Goal: Task Accomplishment & Management: Use online tool/utility

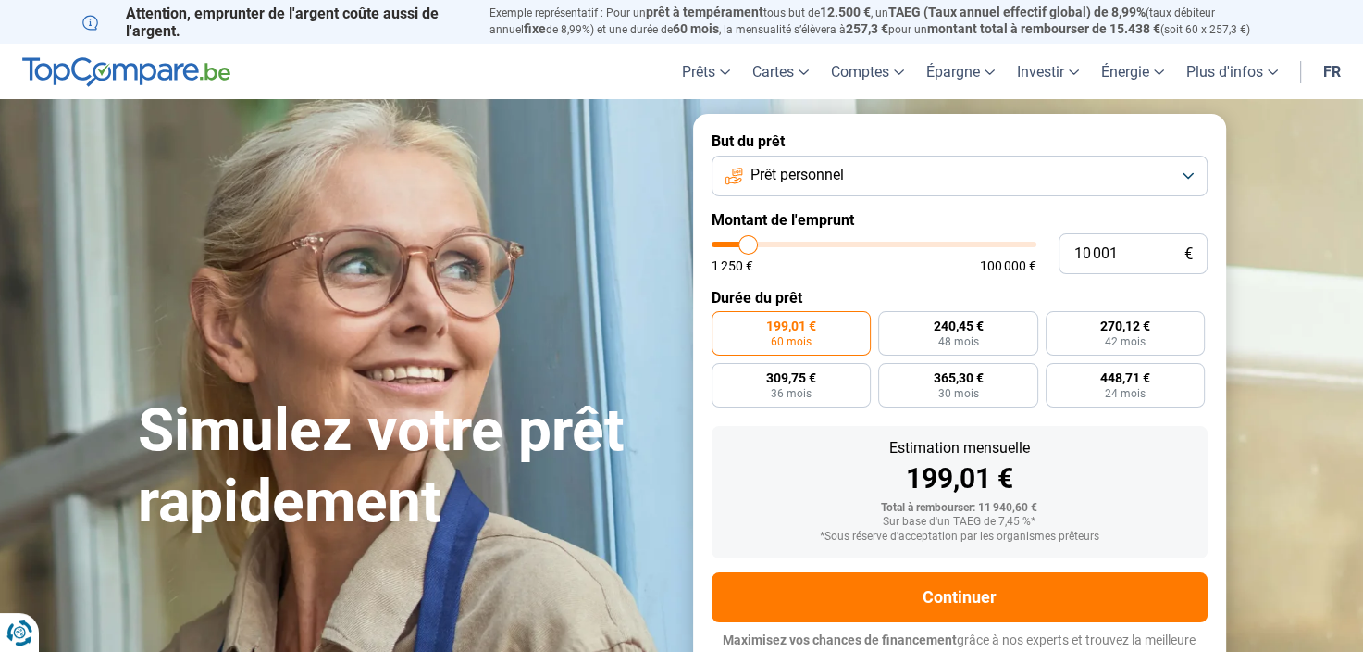
type input "9 500"
type input "9500"
type input "9 750"
type input "9750"
type input "10 000"
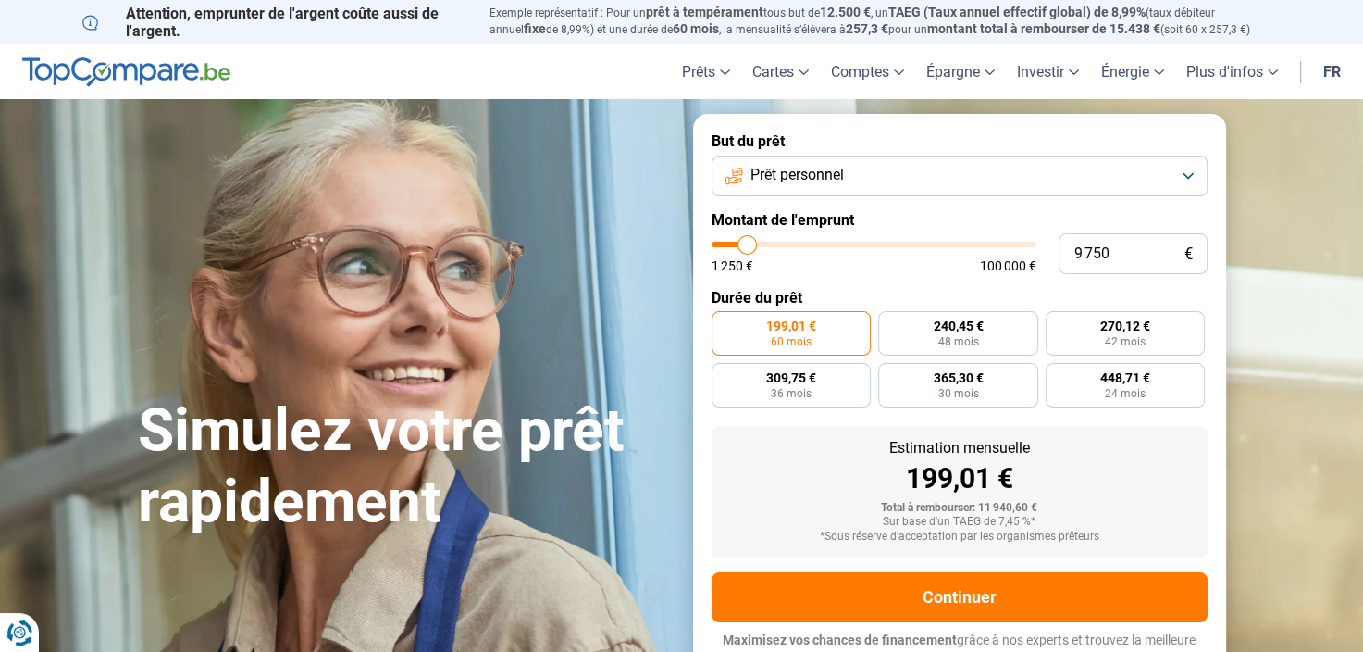
type input "10000"
type input "10 500"
type input "10500"
type input "10 750"
type input "10750"
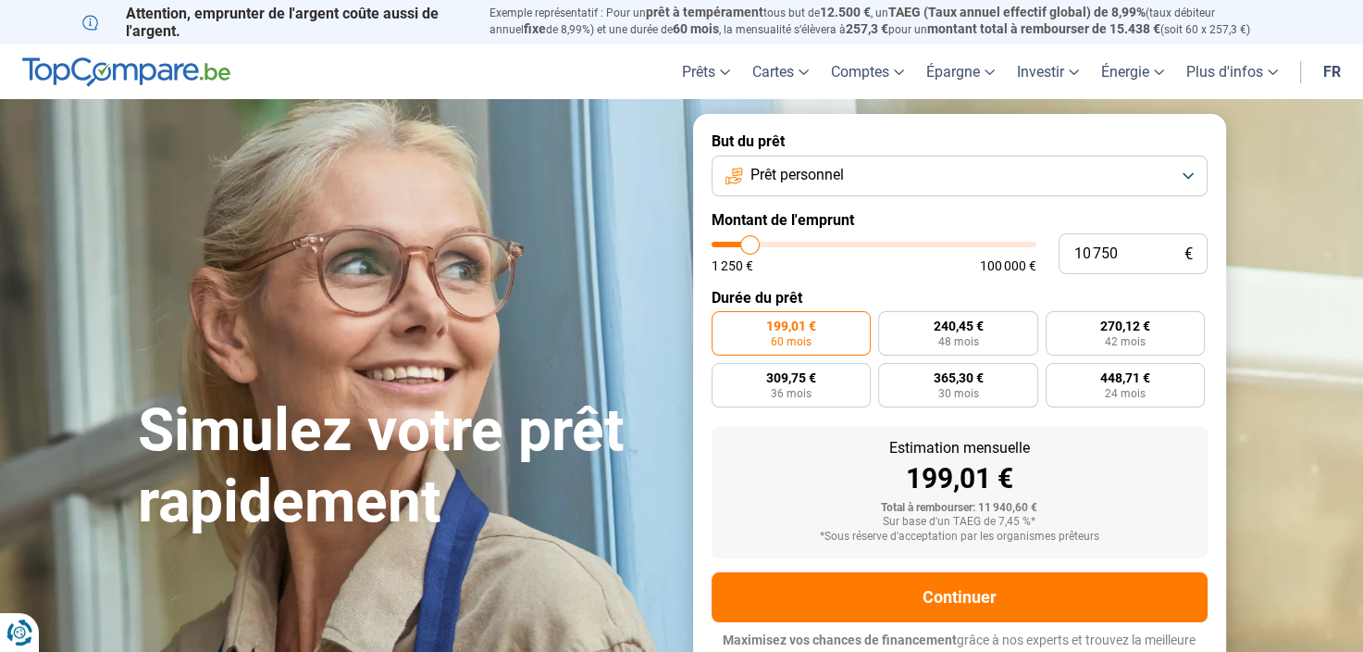
type input "11 250"
type input "11250"
type input "11 500"
type input "11500"
type input "11 750"
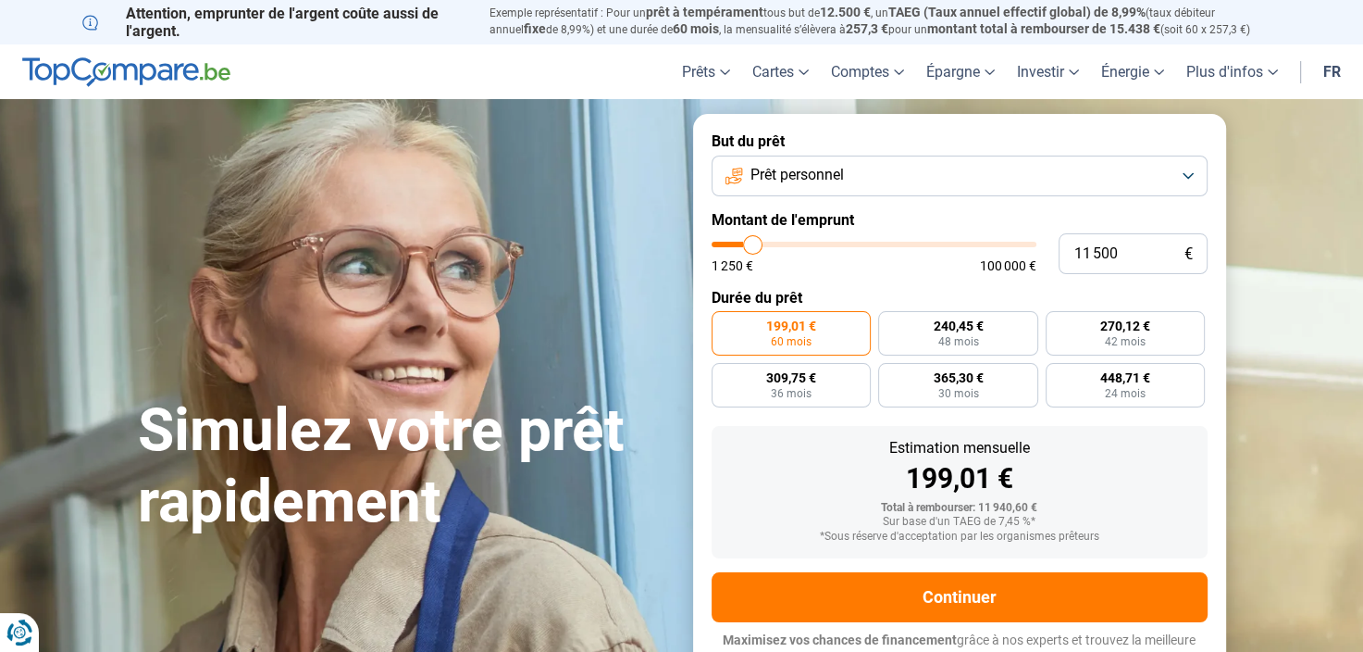
type input "11750"
type input "12 000"
type input "12000"
type input "12 250"
type input "12250"
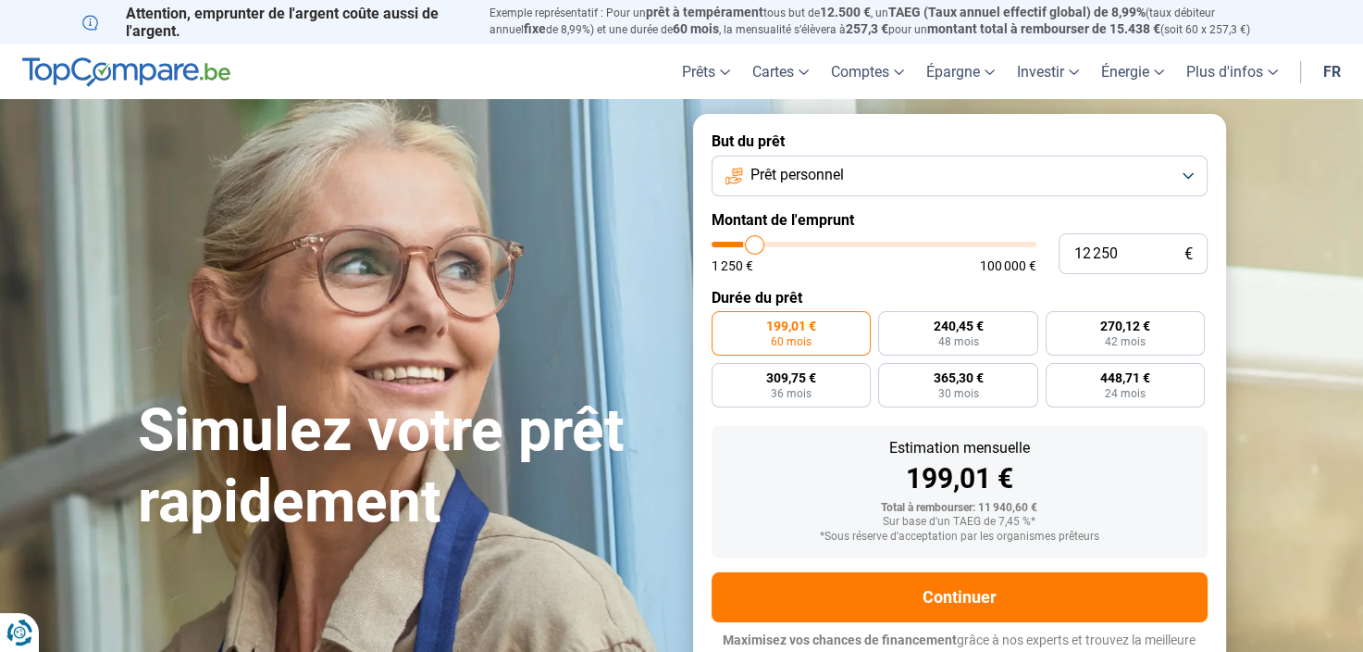
type input "12 500"
type input "12500"
type input "12 750"
type input "12750"
type input "13 000"
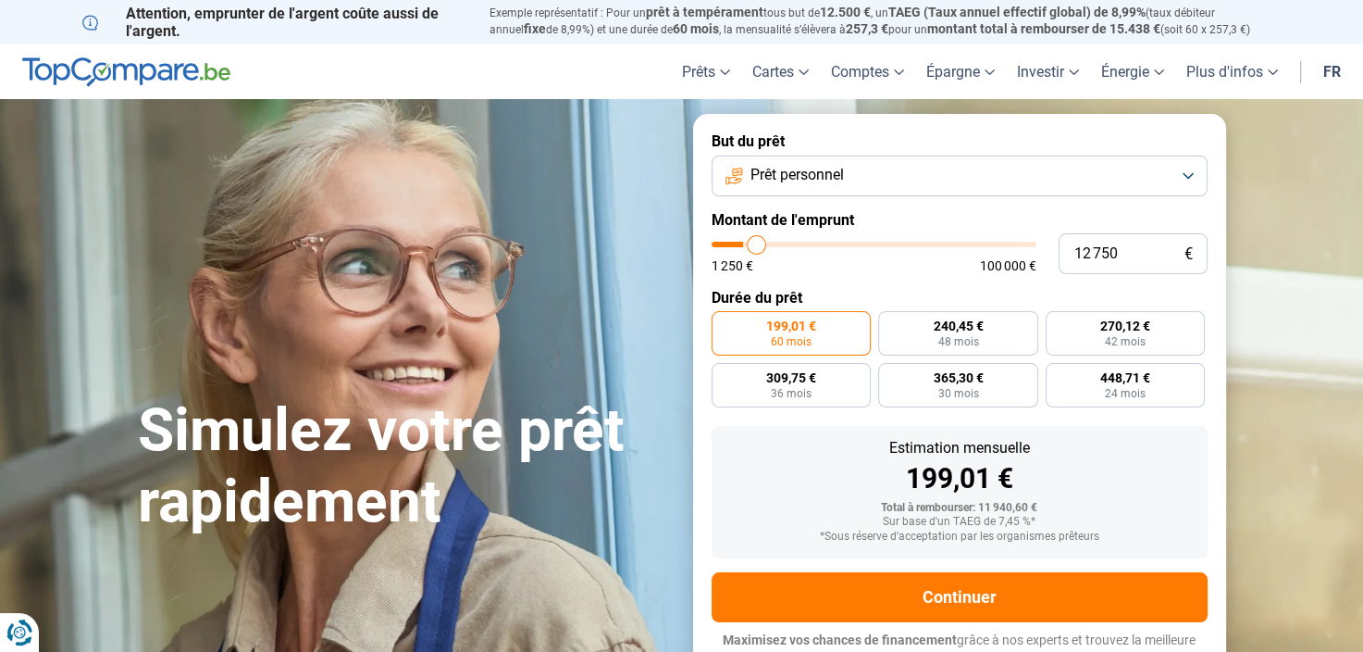
type input "13000"
type input "13 250"
type input "13250"
type input "13 750"
type input "13750"
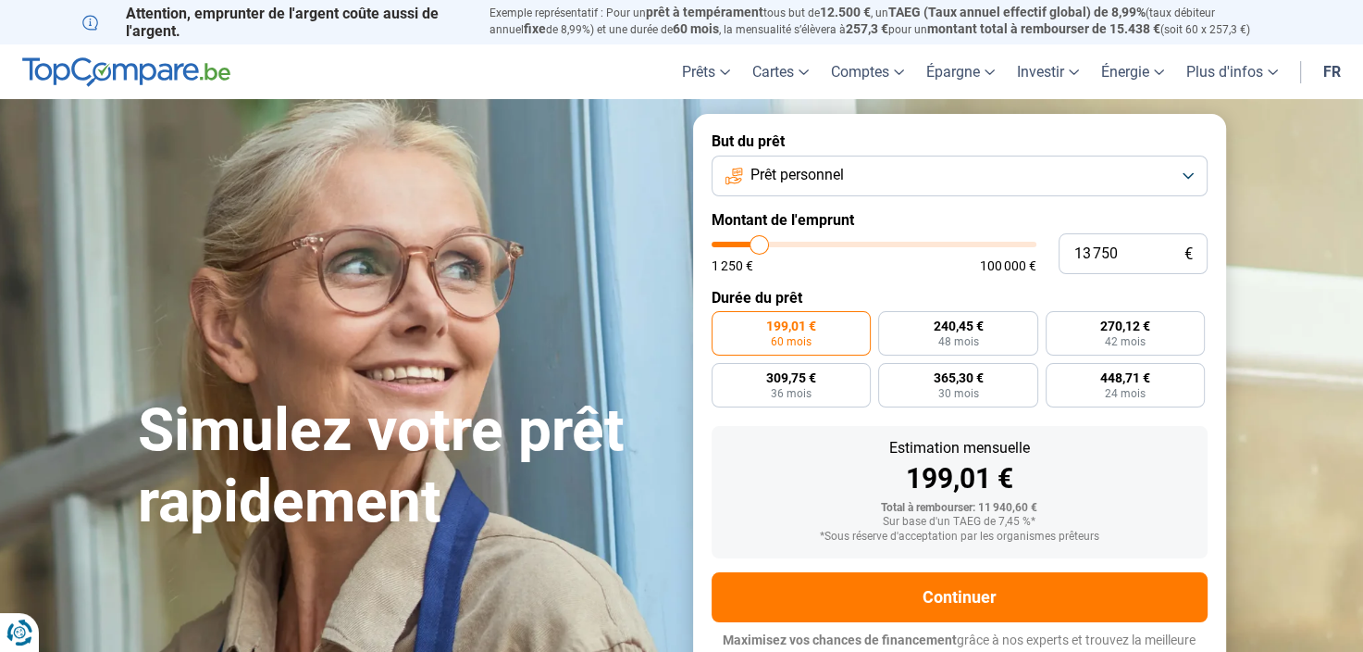
type input "14 250"
type input "14250"
type input "15 750"
type input "15750"
type input "16 250"
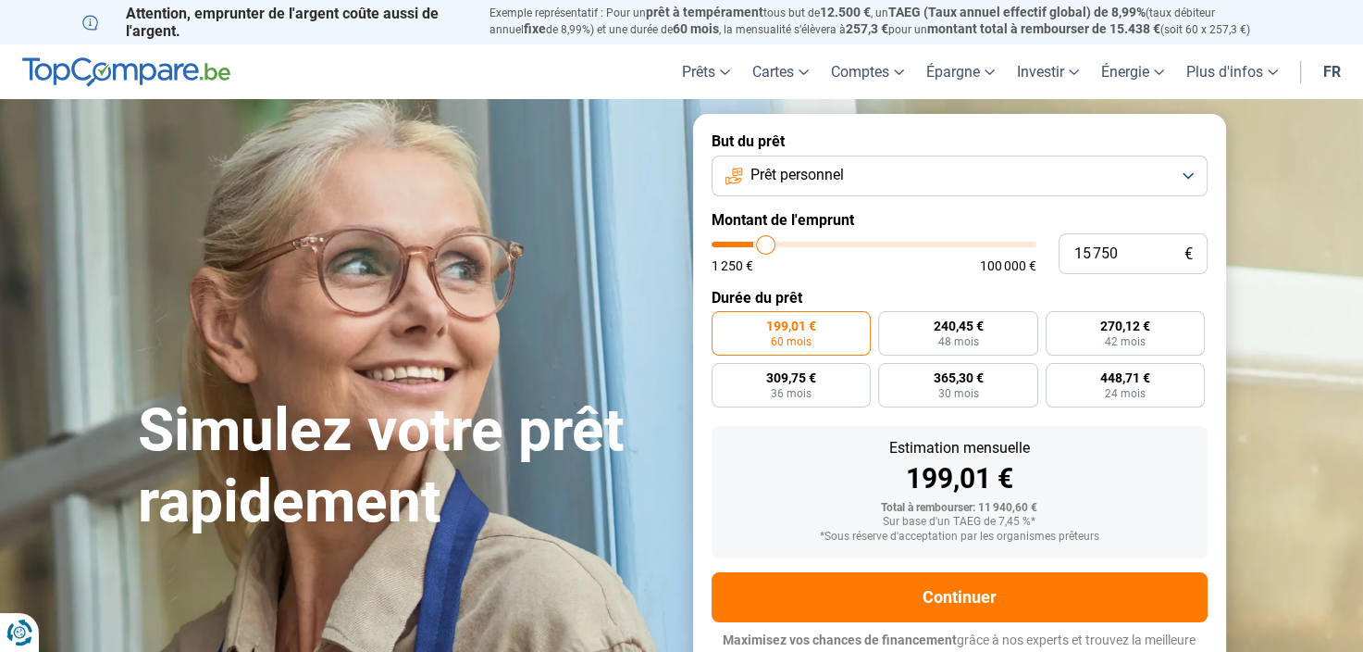
type input "16250"
type input "17 250"
type input "17250"
type input "18 250"
type input "18250"
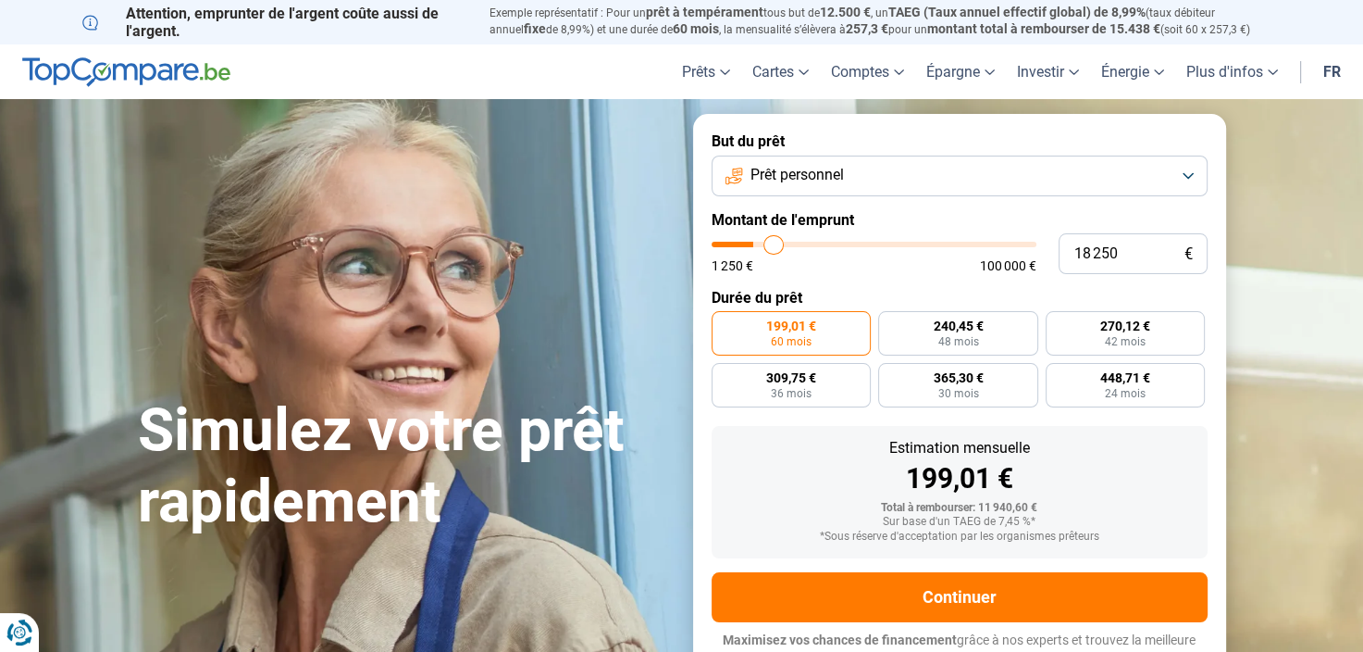
type input "19 750"
type input "19750"
type input "20 750"
type input "20750"
type input "21 750"
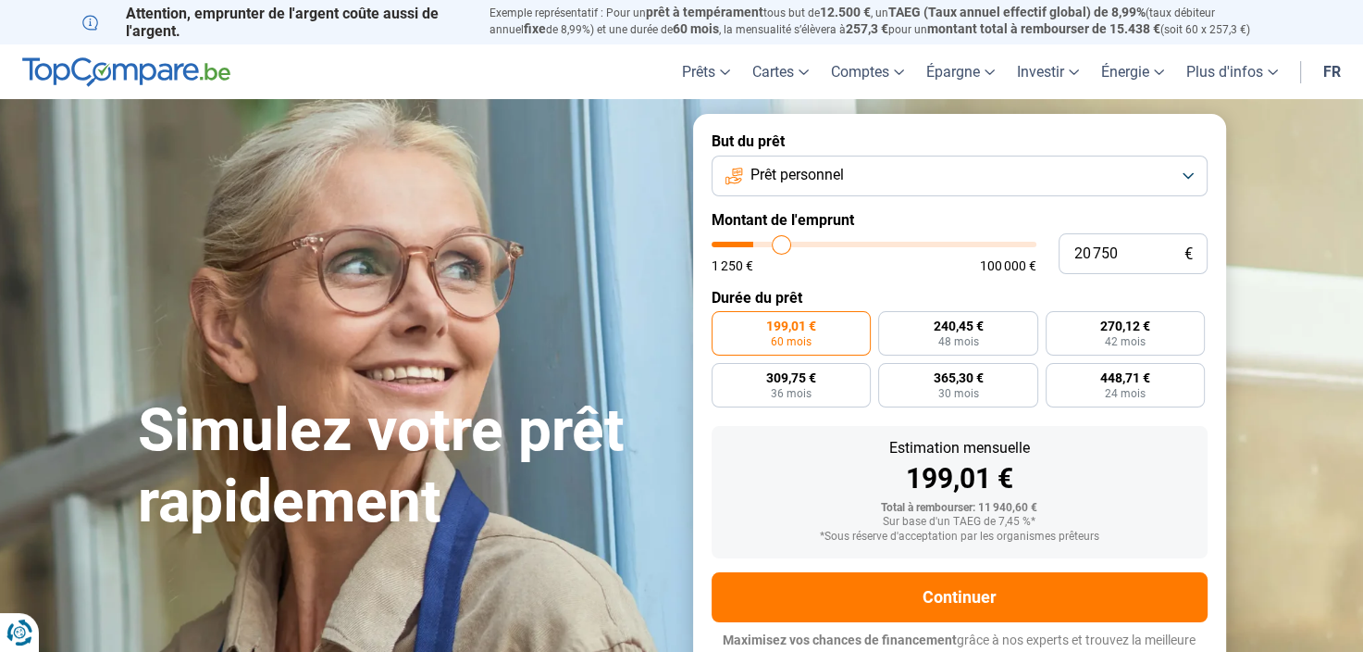
type input "21750"
type input "22 750"
type input "22750"
type input "23 500"
type input "23500"
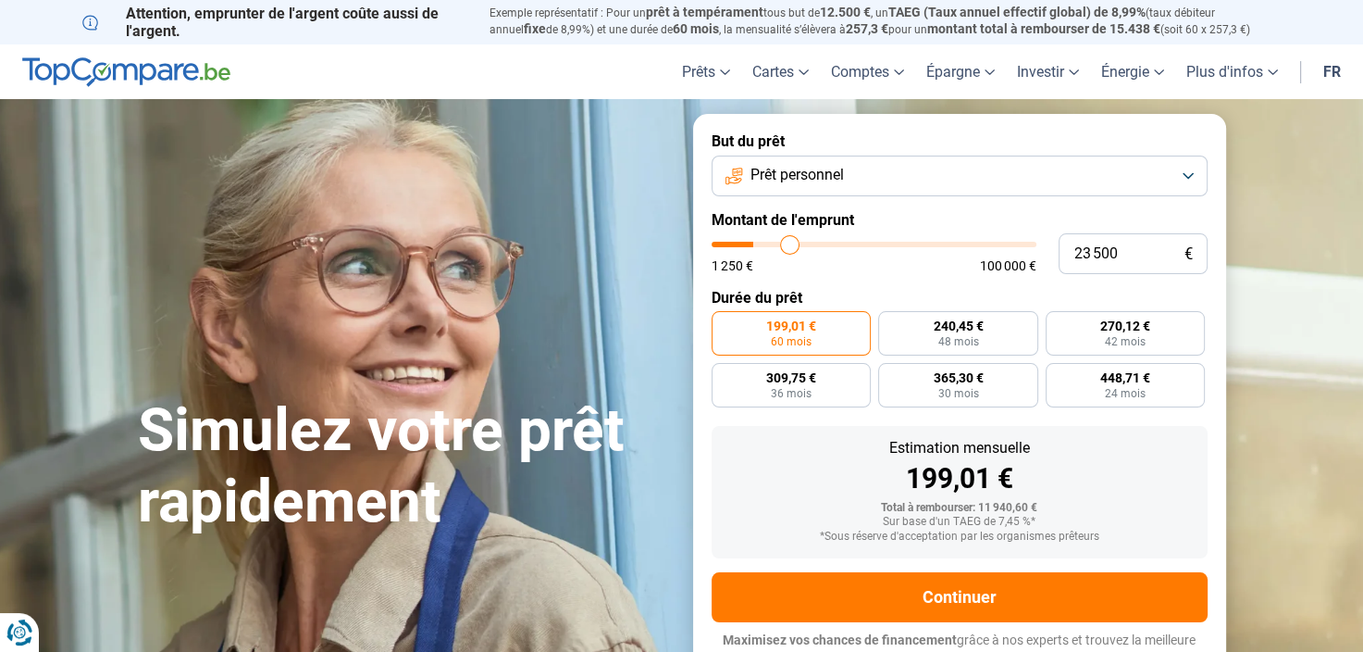
type input "24 000"
type input "24000"
type input "24 250"
type input "24250"
type input "25 000"
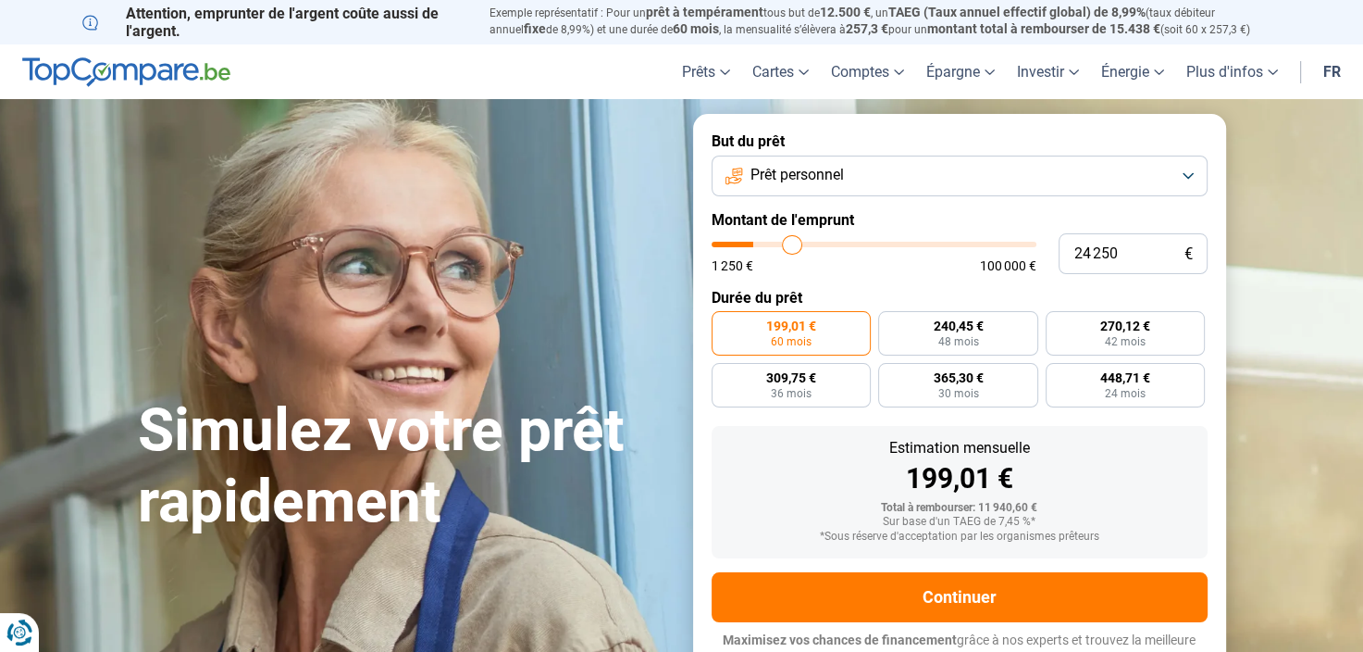
type input "25000"
type input "26 000"
type input "26000"
type input "26 500"
type input "26500"
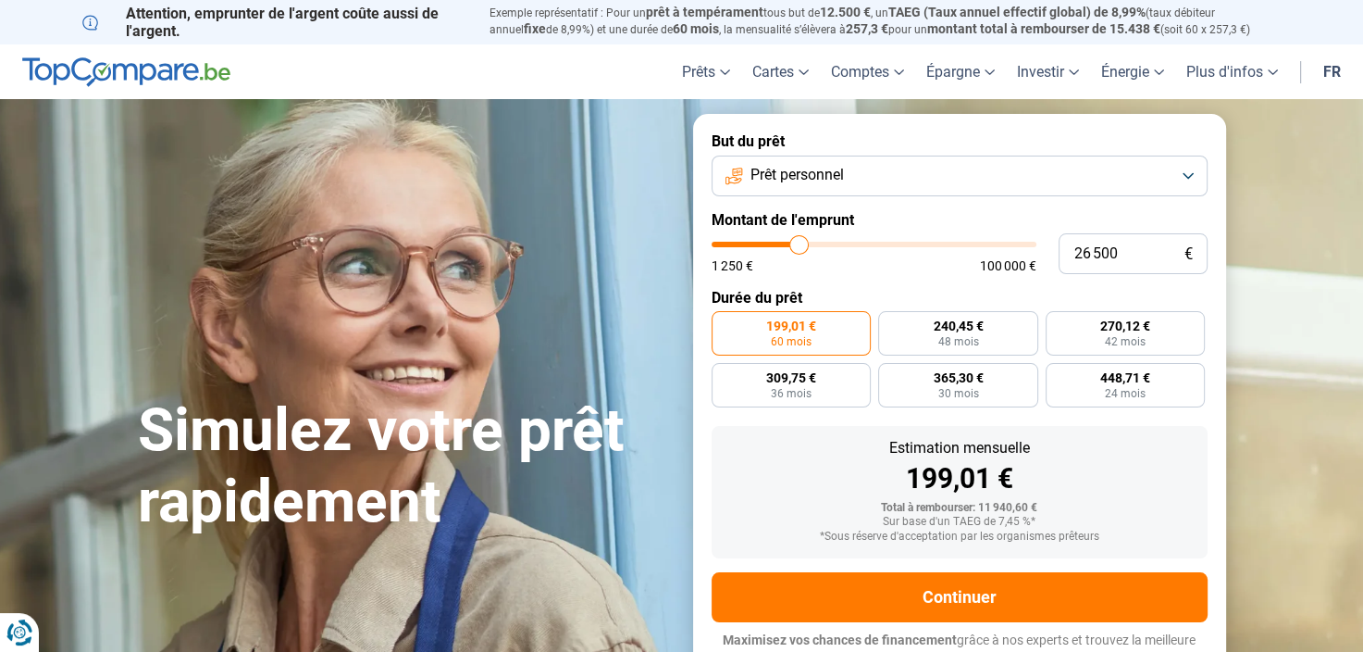
type input "27 500"
type input "27500"
type input "27 750"
type input "27750"
type input "28 500"
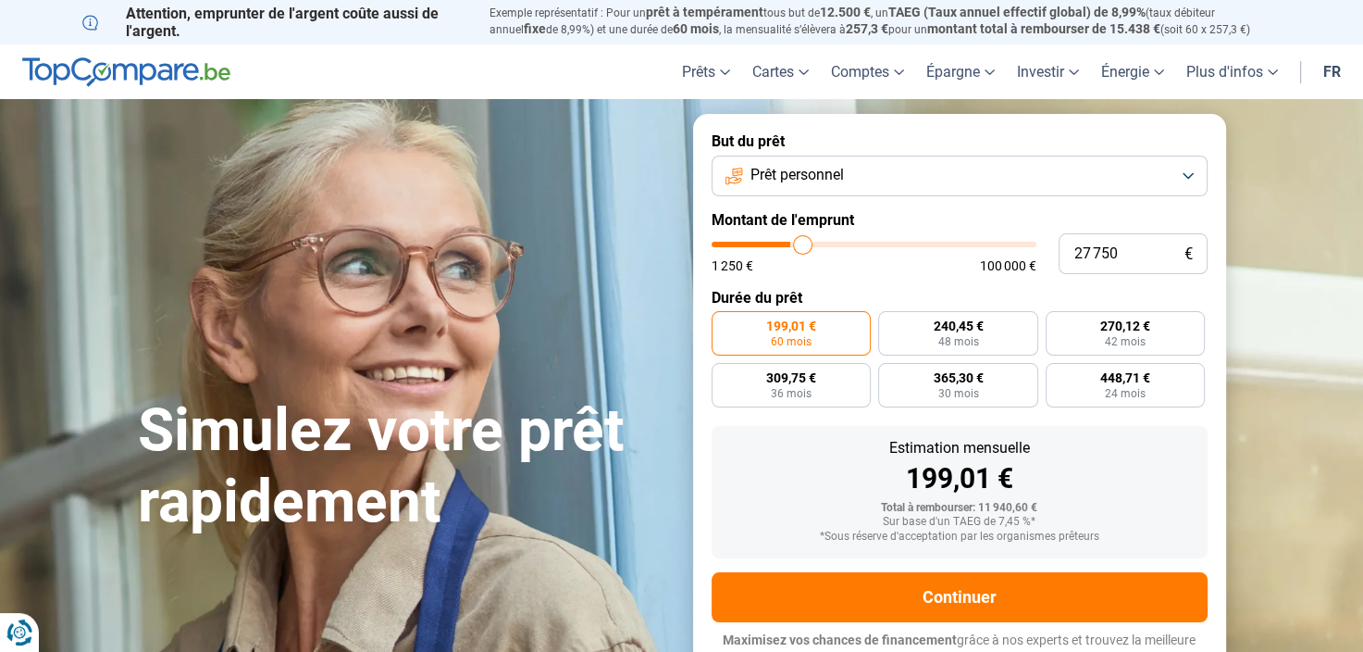
type input "28500"
type input "29 000"
type input "29000"
type input "29 500"
type input "29500"
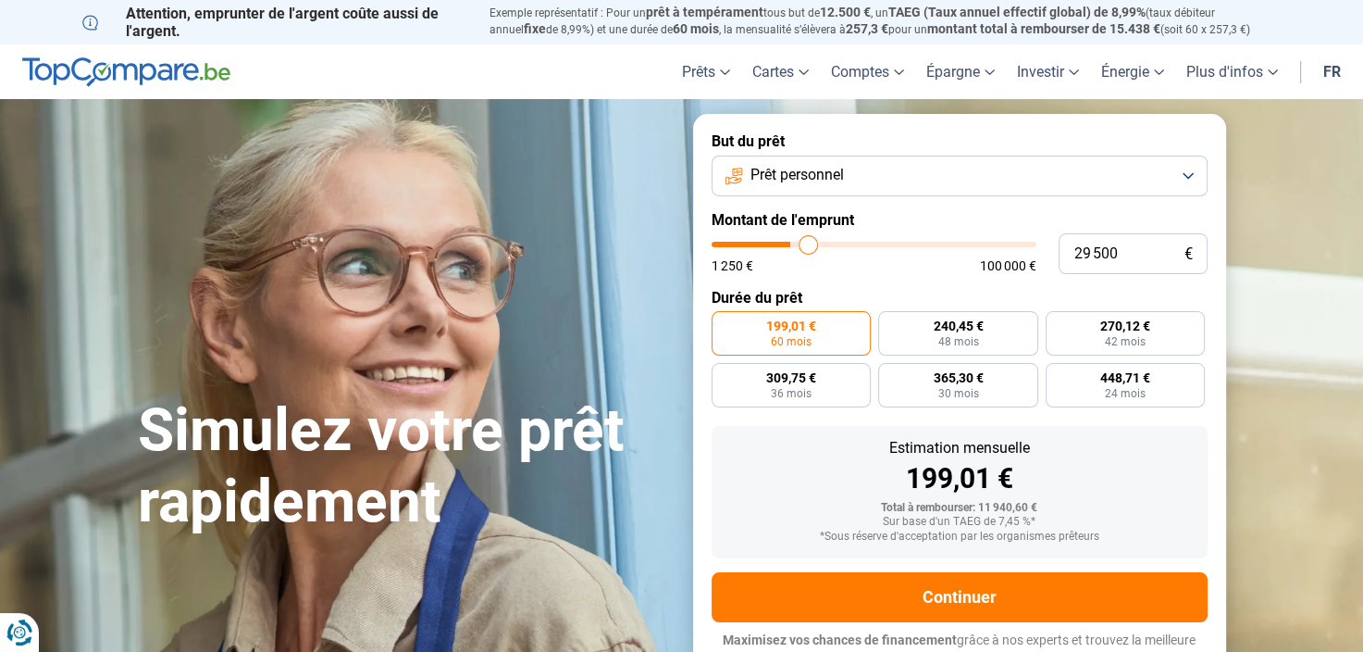
type input "30 000"
type input "30000"
type input "30 500"
type input "30500"
type input "31 250"
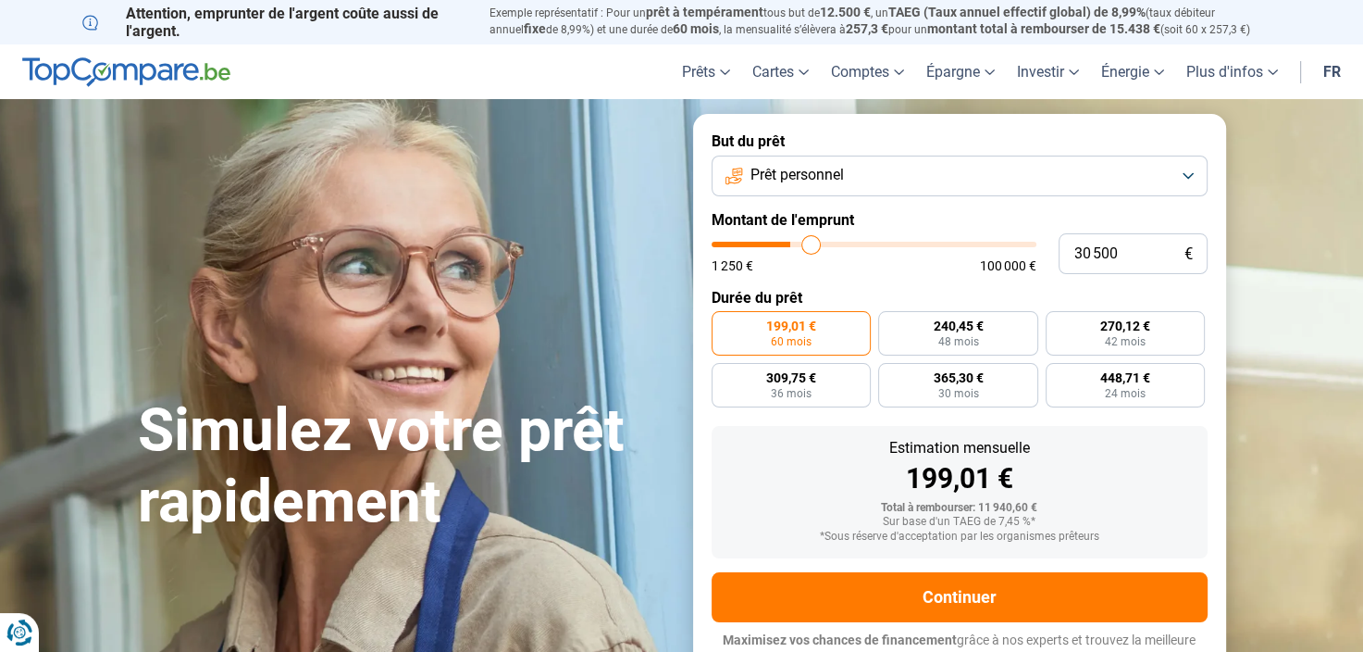
type input "31250"
type input "31 500"
type input "31500"
type input "32 250"
type input "32250"
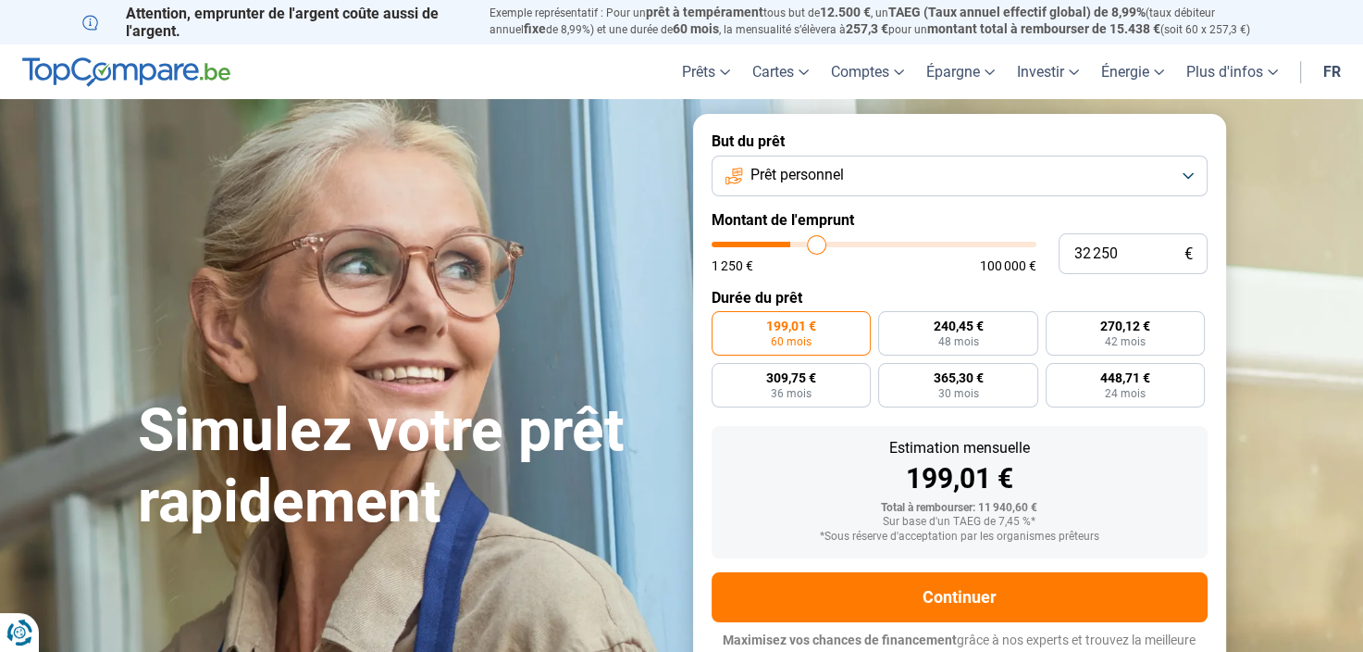
type input "33 000"
type input "33000"
type input "33 750"
type input "33750"
type input "34 250"
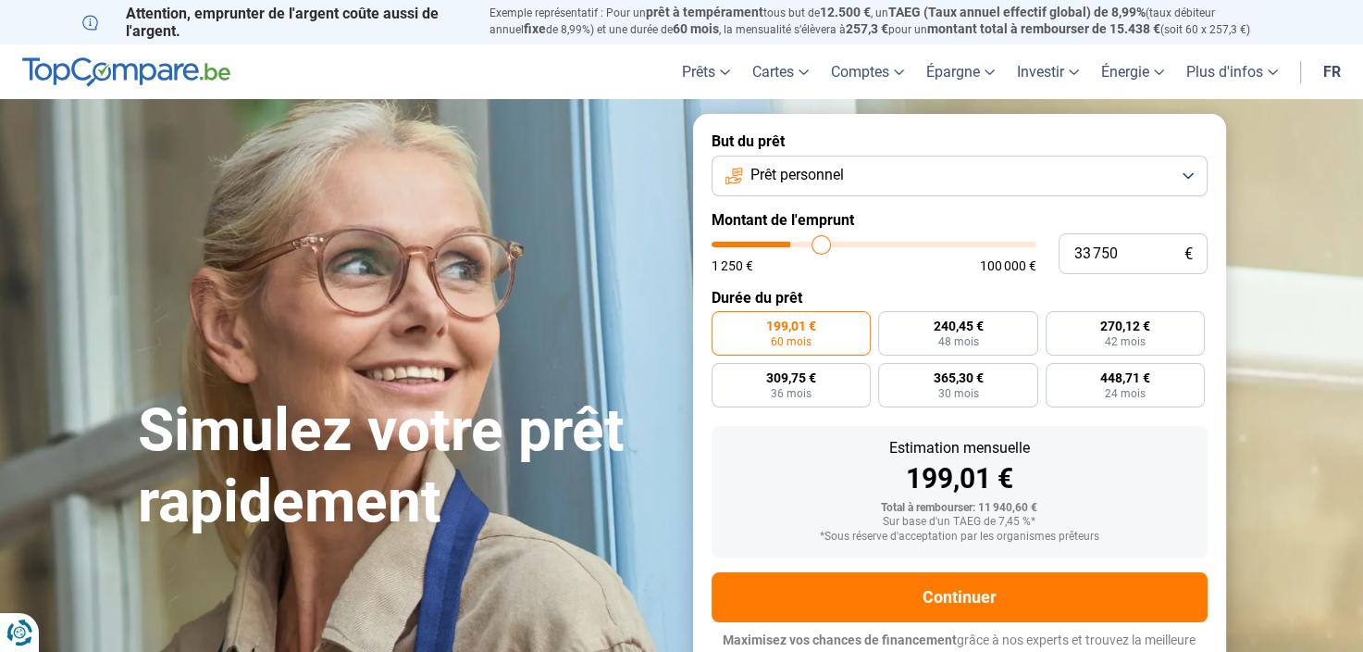
type input "34250"
type input "34 750"
type input "34750"
type input "35 000"
type input "35000"
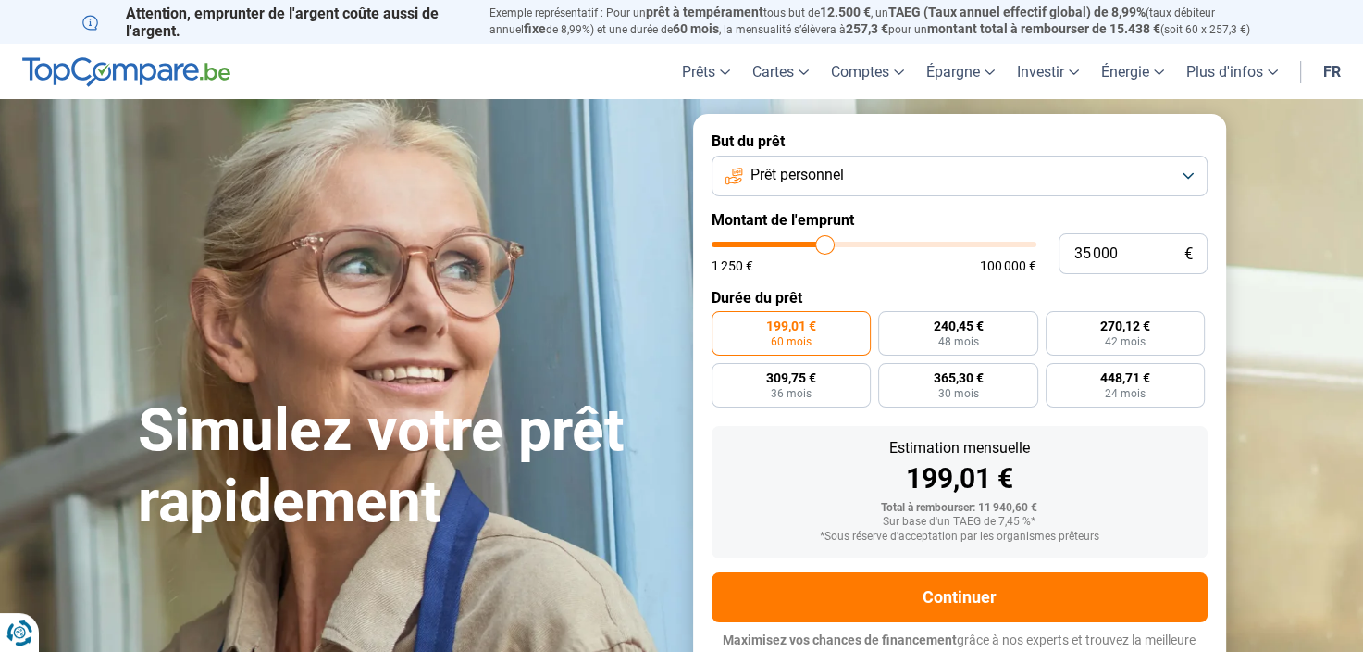
type input "35 250"
type input "35250"
type input "35 750"
type input "35750"
type input "35 250"
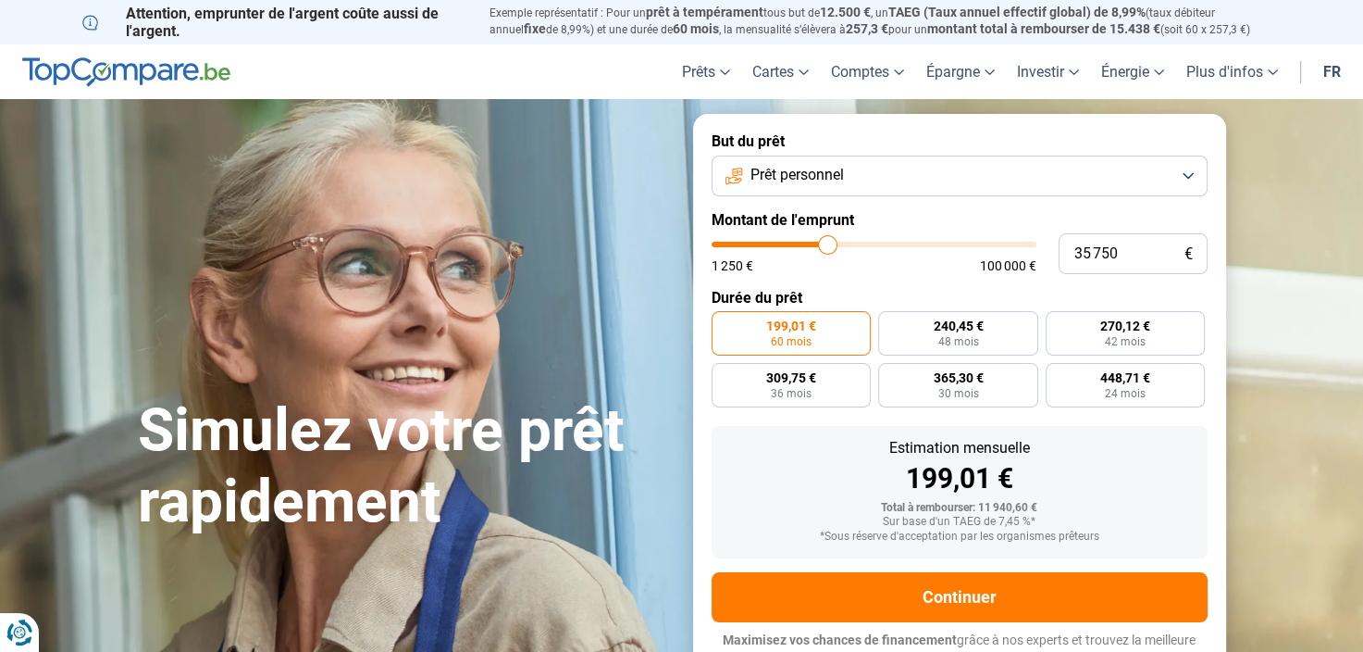
type input "35250"
type input "34 750"
type input "34750"
type input "34 000"
type input "34000"
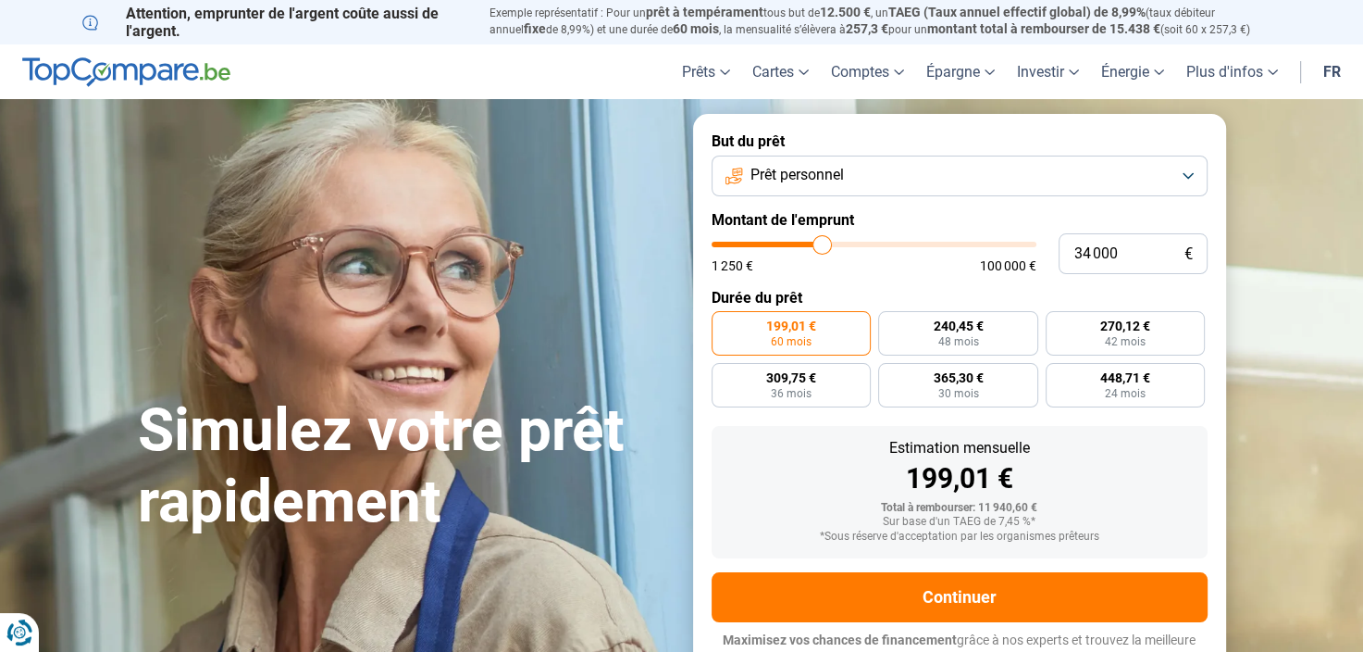
type input "33 500"
type input "33500"
type input "33 000"
type input "33000"
type input "32 750"
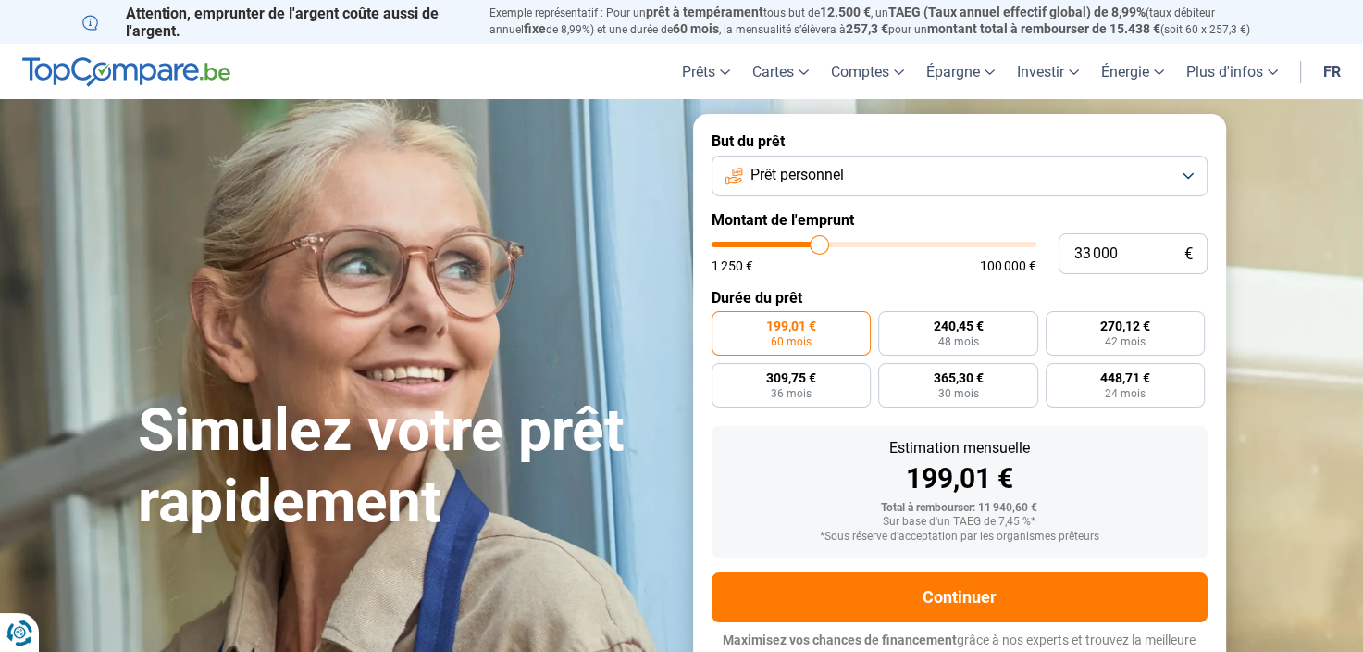
type input "32750"
type input "32 500"
type input "32500"
type input "32 000"
type input "32000"
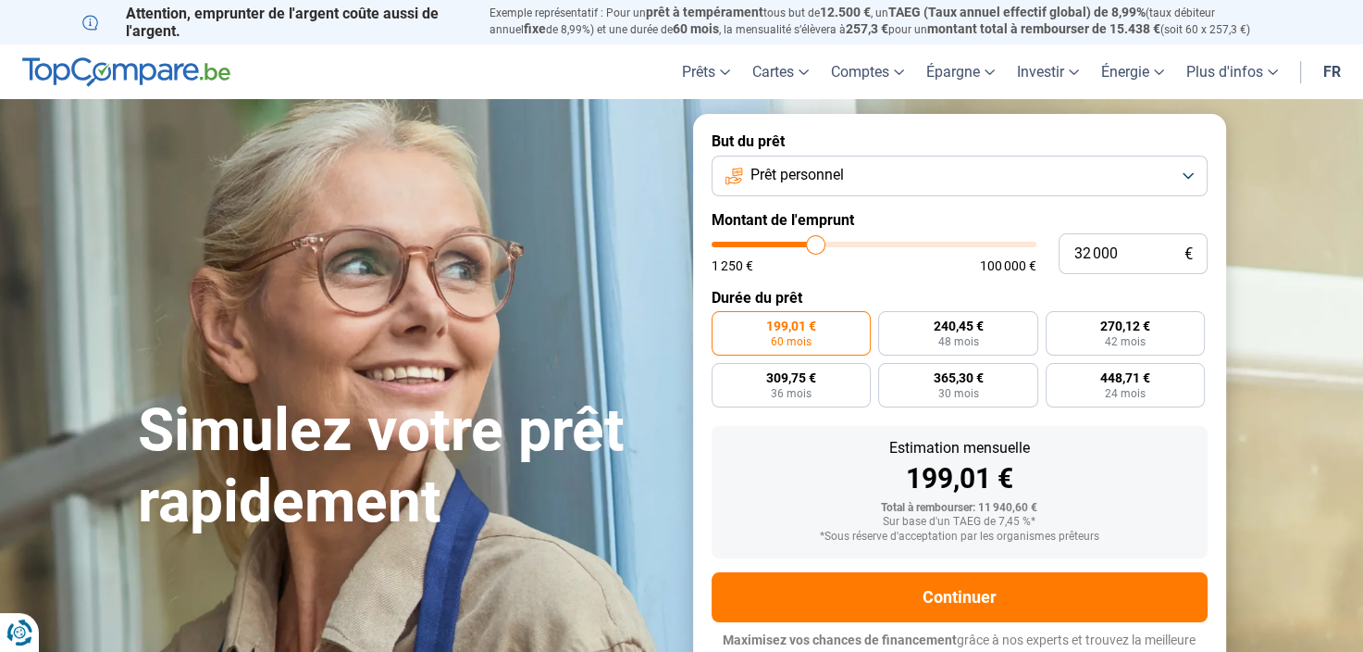
type input "31 500"
type input "31500"
type input "31 000"
type input "31000"
type input "30 750"
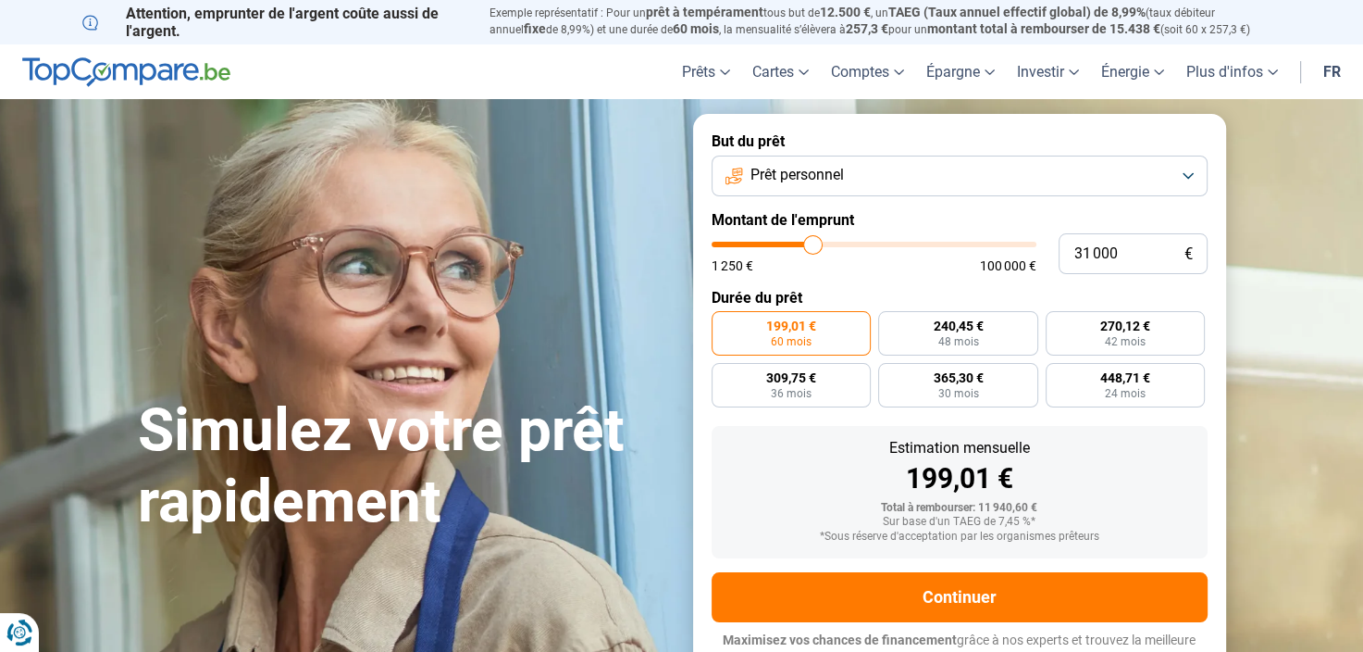
type input "30750"
type input "30 500"
type input "30500"
type input "30 250"
type input "30250"
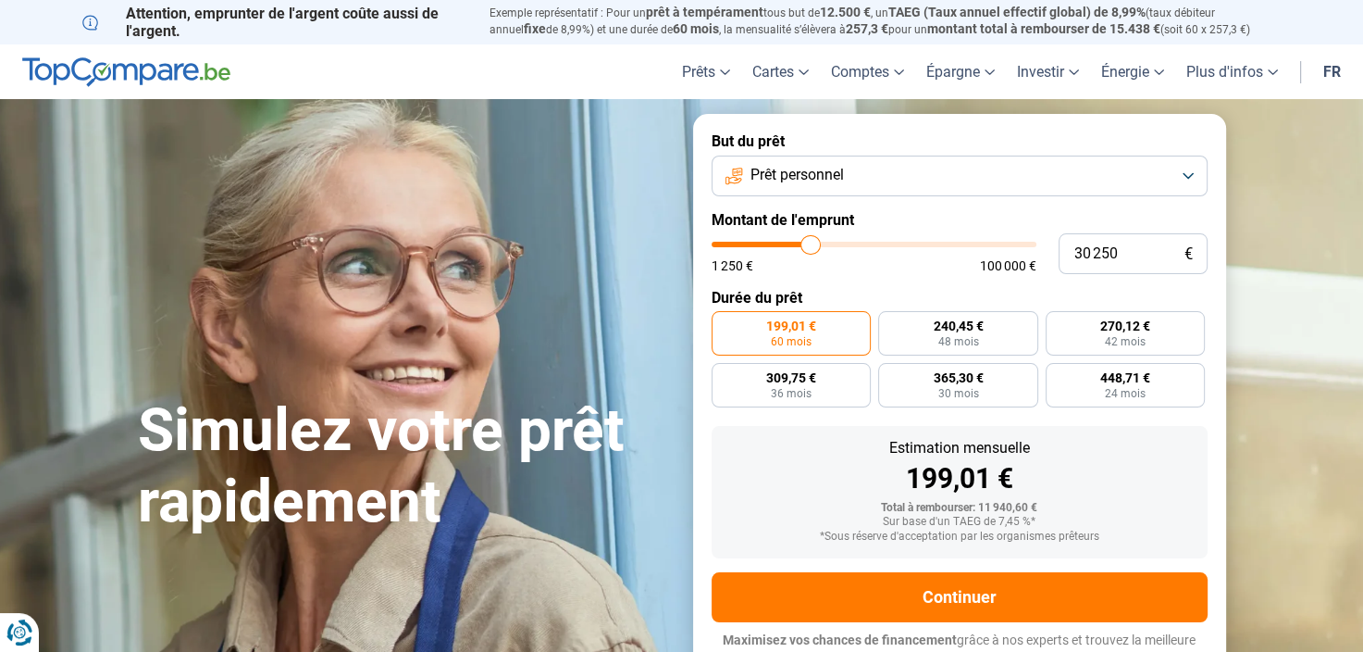
type input "30 000"
type input "30000"
type input "29 750"
type input "29750"
type input "29 500"
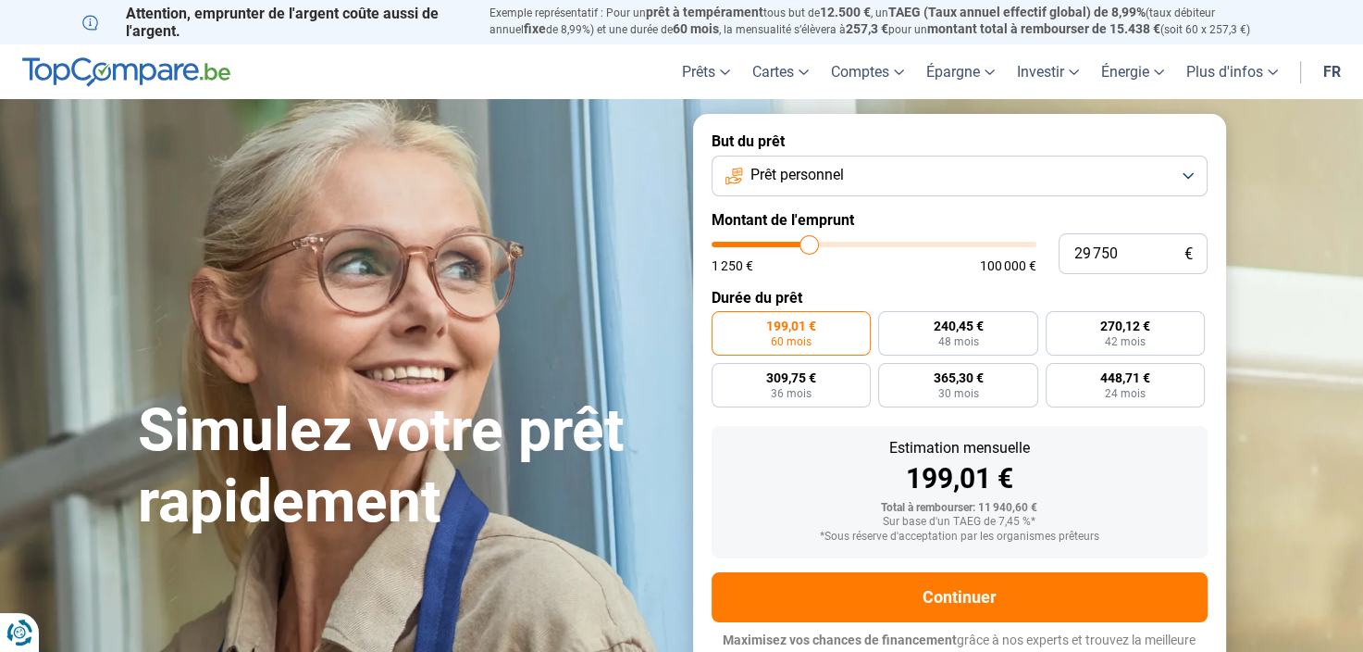
type input "29500"
type input "29 000"
type input "29000"
type input "28 500"
type input "28500"
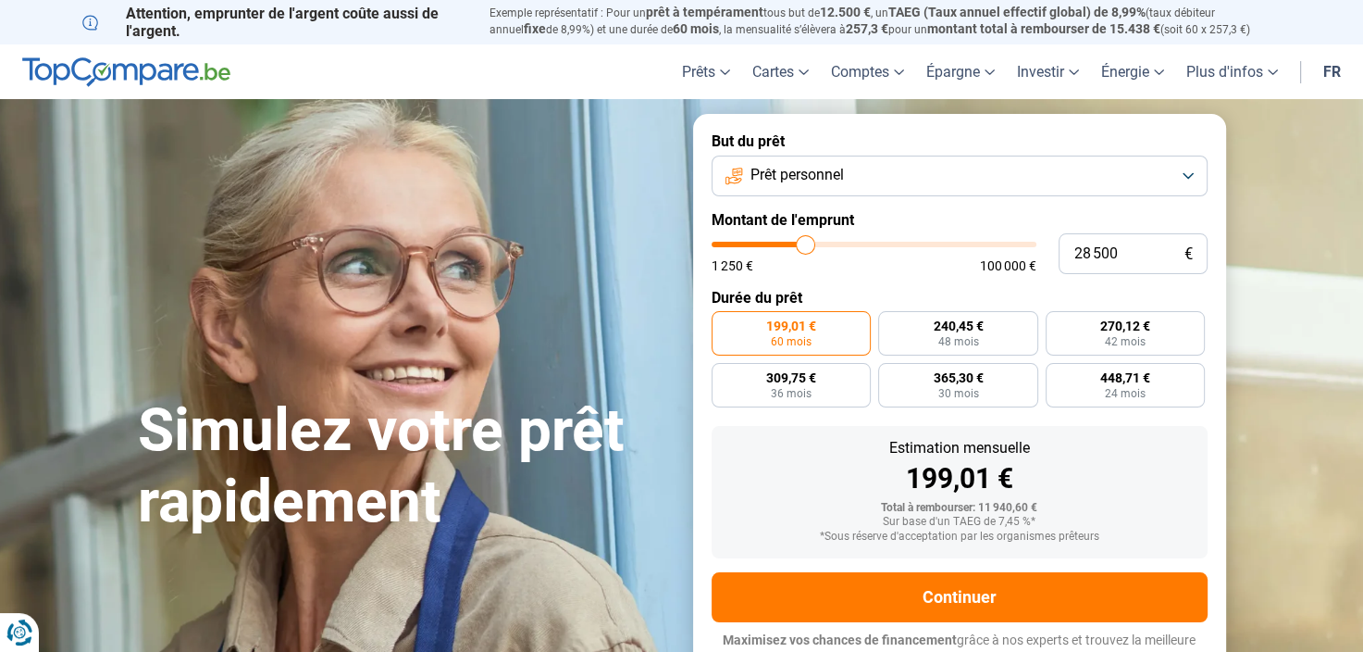
type input "27 750"
type input "27750"
type input "27 500"
type input "27500"
type input "27 000"
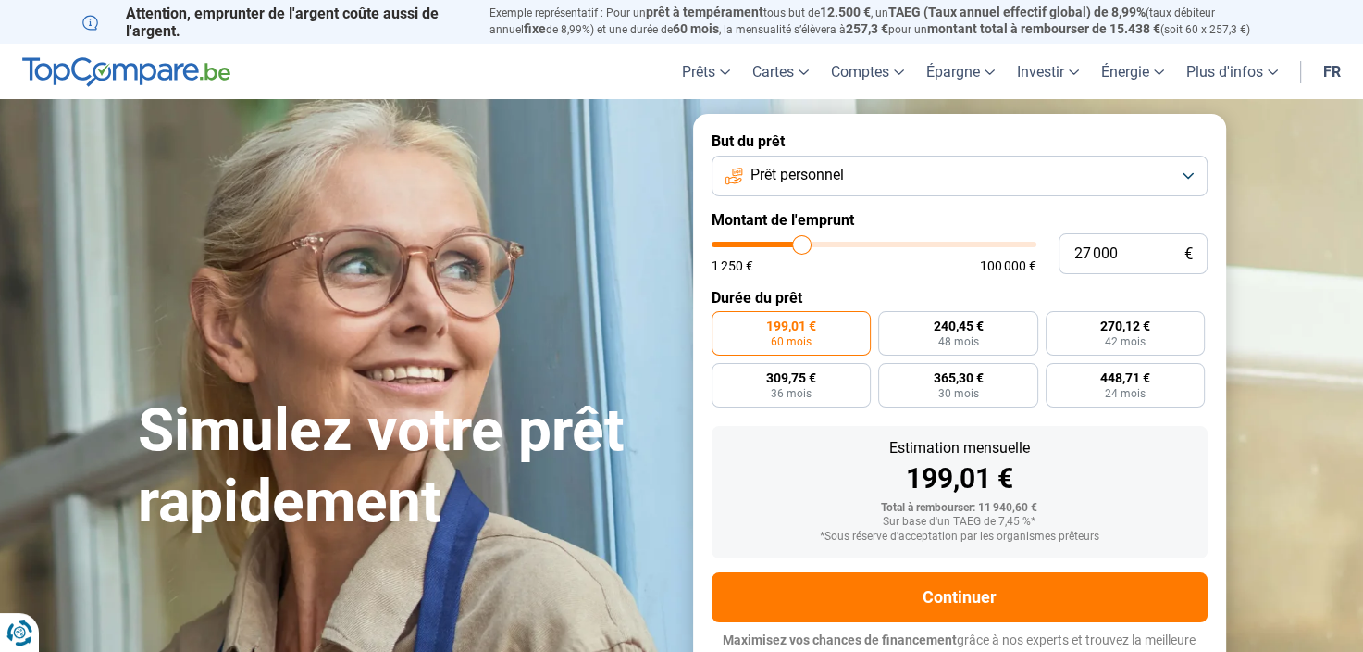
type input "27000"
type input "26 750"
type input "26750"
type input "26 000"
type input "26000"
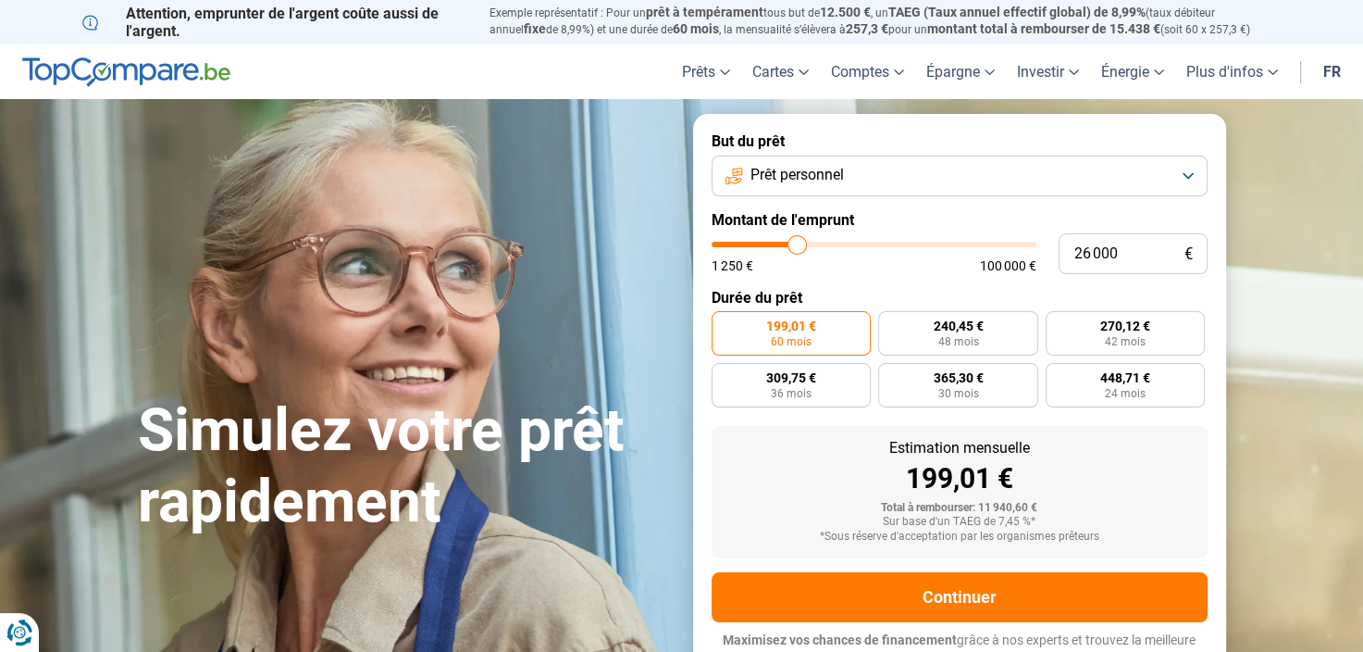
type input "25 250"
type input "25250"
type input "25 000"
type input "25000"
type input "24 750"
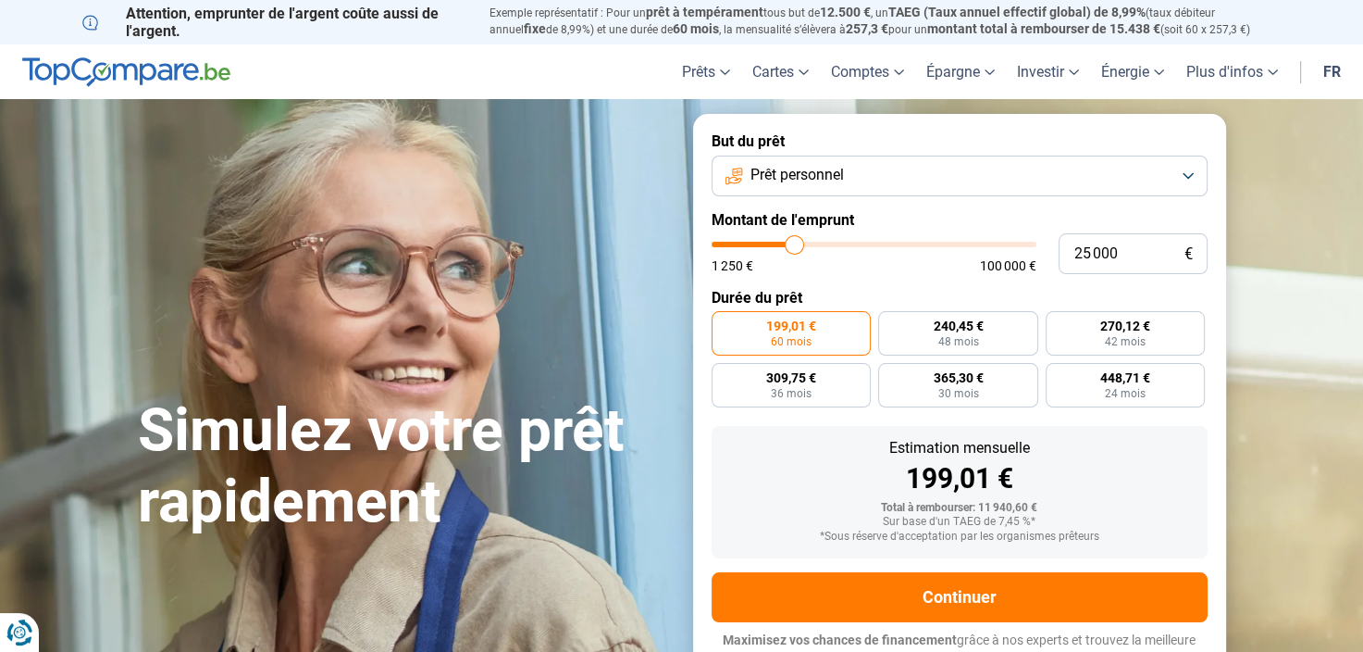
type input "24750"
type input "24 500"
type input "24500"
type input "24 250"
type input "24250"
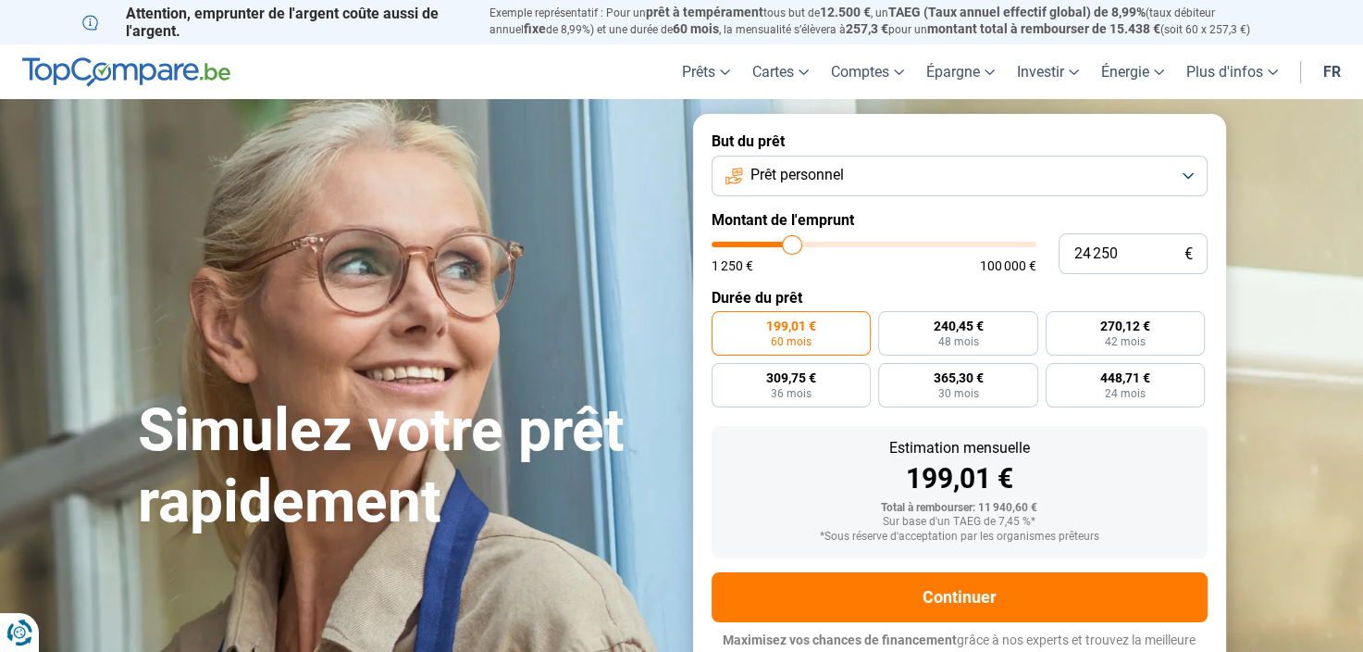
type input "24 000"
type input "24000"
type input "23 500"
type input "23500"
type input "23 250"
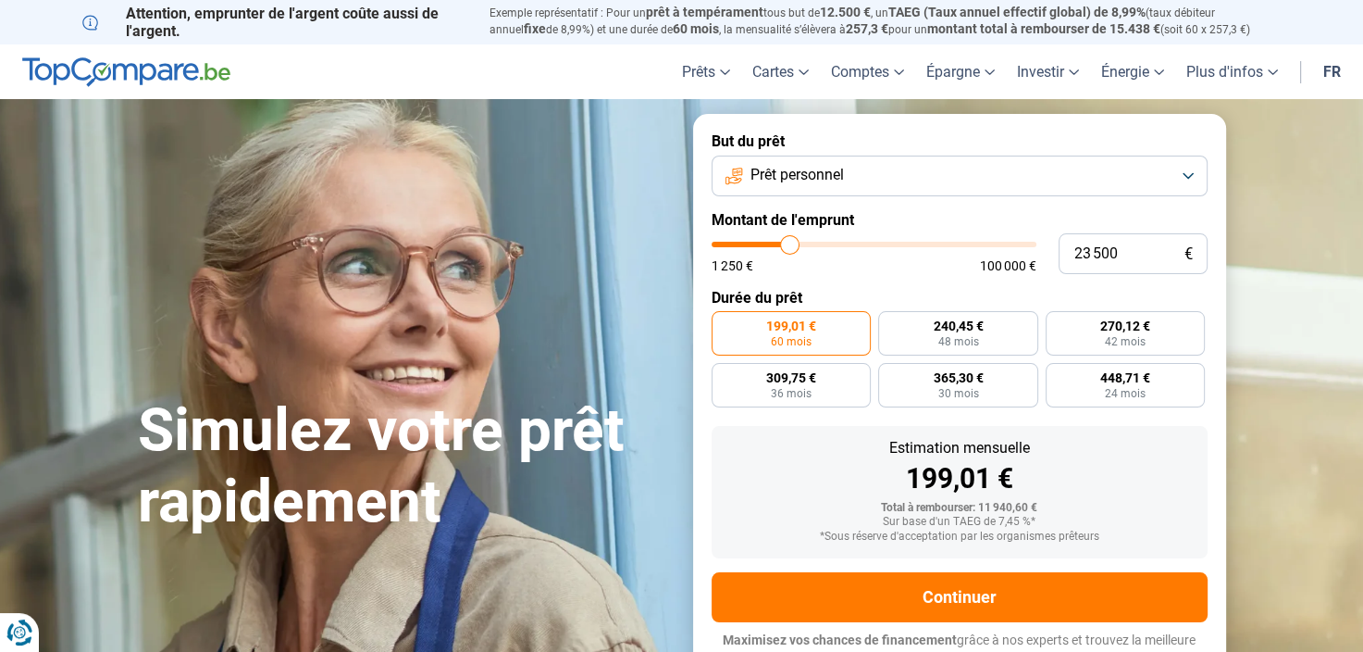
type input "23250"
type input "23 000"
type input "23000"
type input "22 750"
type input "22750"
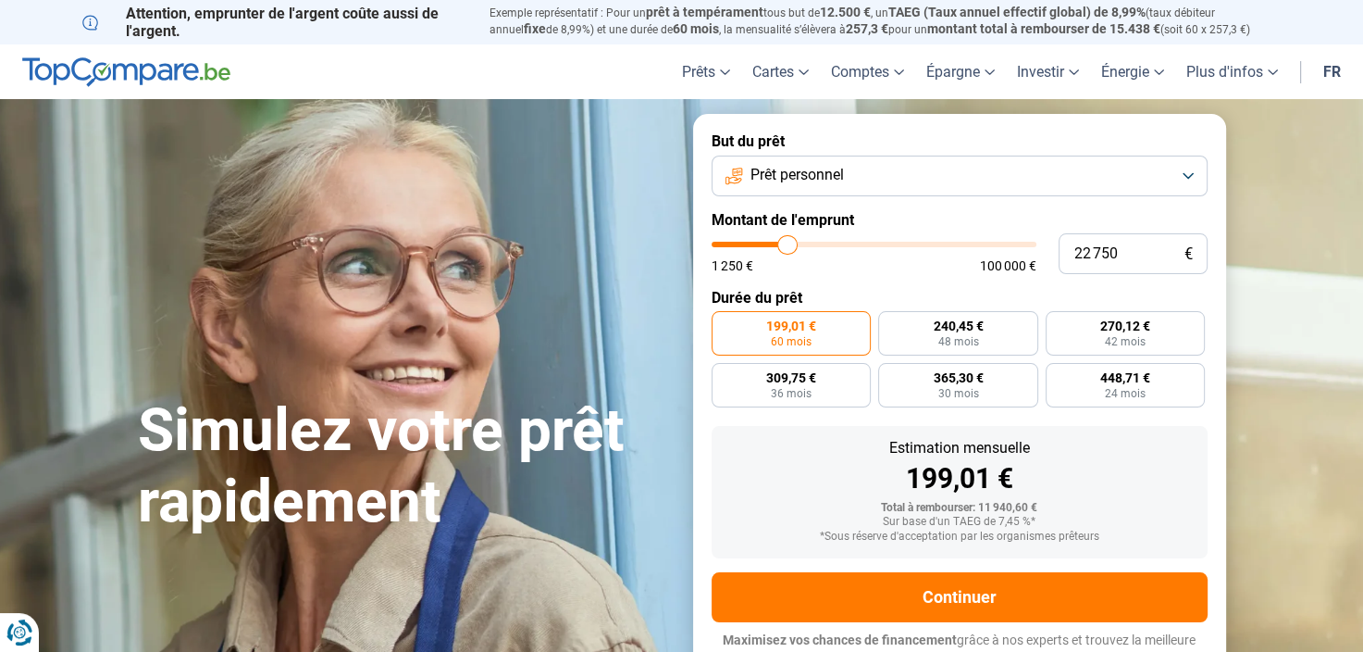
type input "22 250"
type input "22250"
type input "22 000"
type input "22000"
type input "21 250"
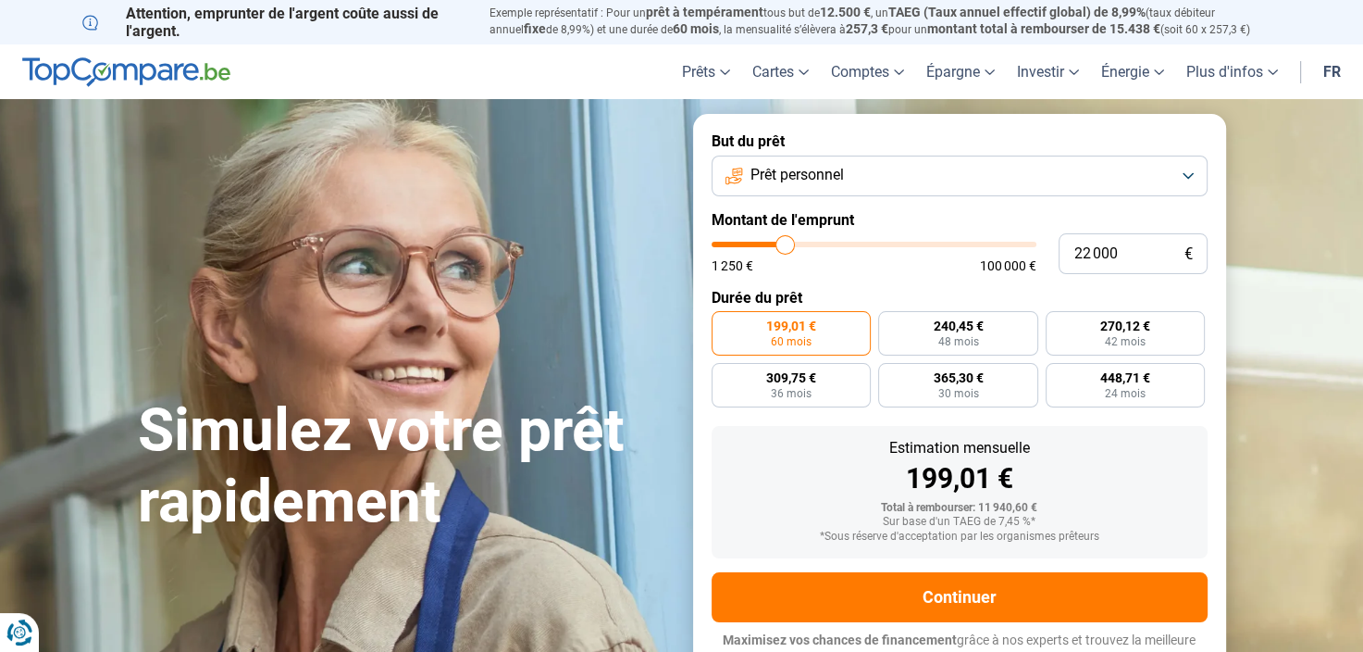
type input "21250"
type input "21 000"
type input "21000"
type input "20 750"
type input "20750"
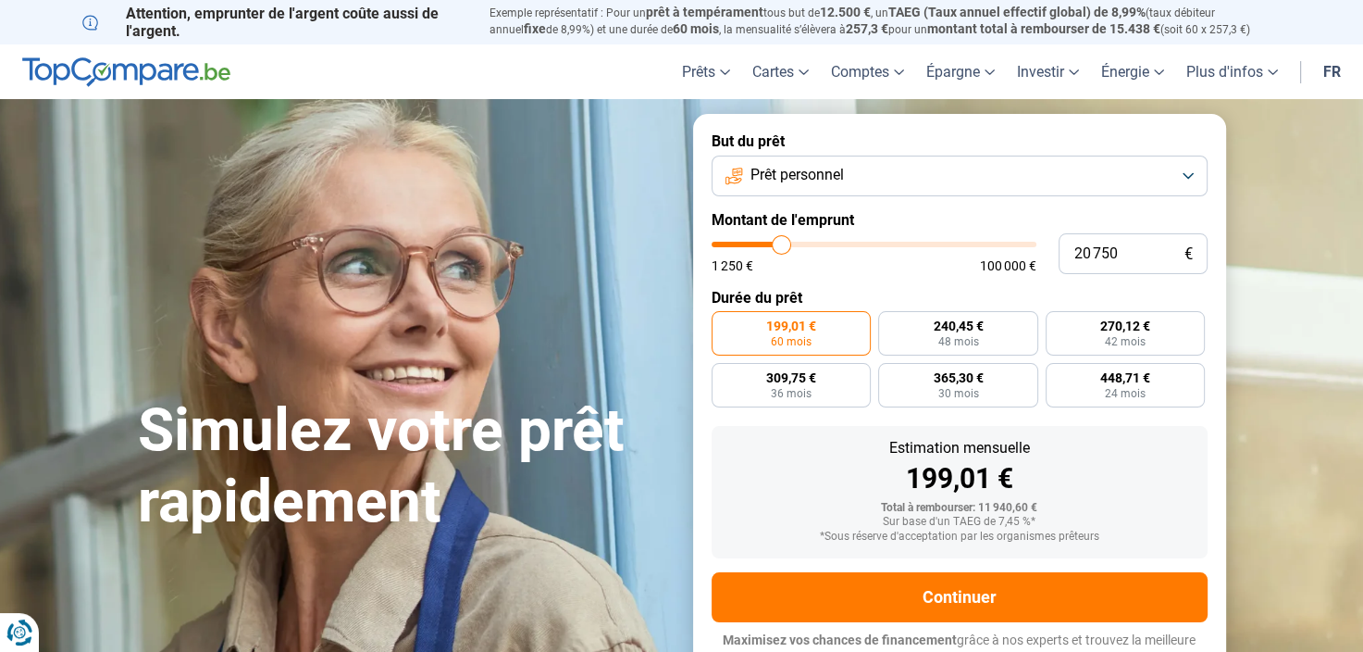
type input "20 500"
type input "20500"
type input "20 250"
type input "20250"
type input "20 000"
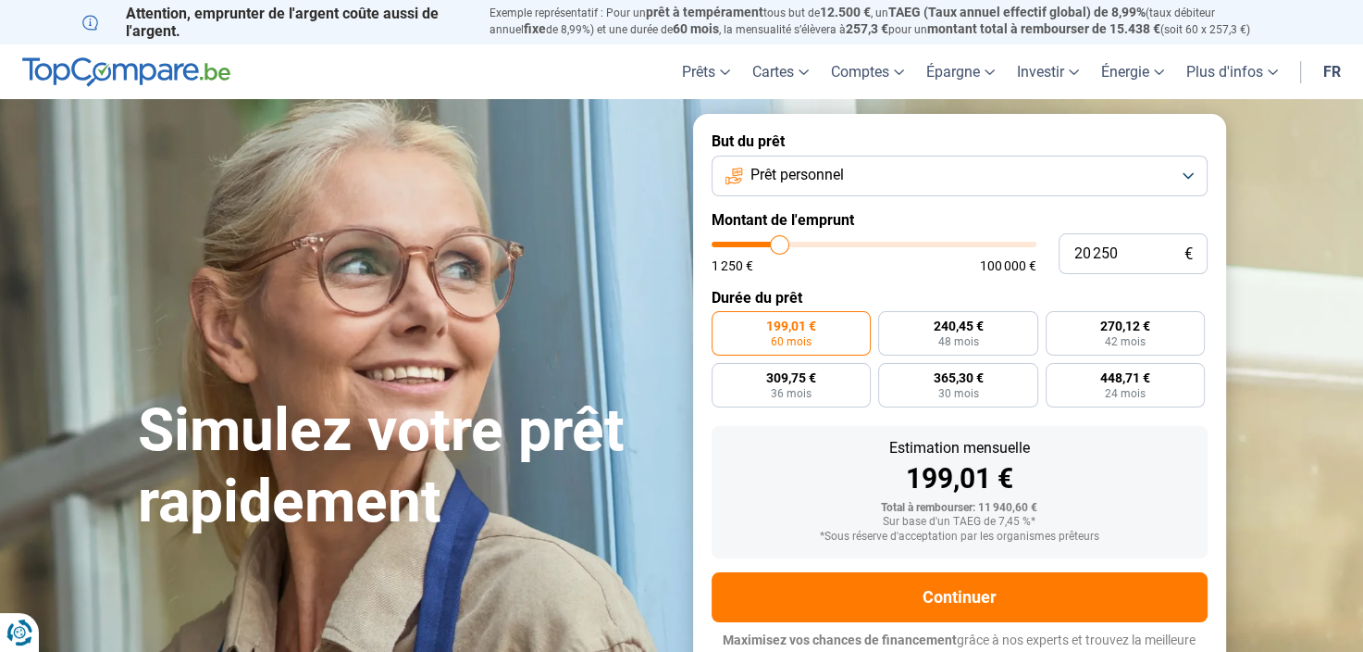
type input "20000"
type input "19 750"
type input "19750"
type input "19 500"
drag, startPoint x: 747, startPoint y: 240, endPoint x: 777, endPoint y: 253, distance: 33.2
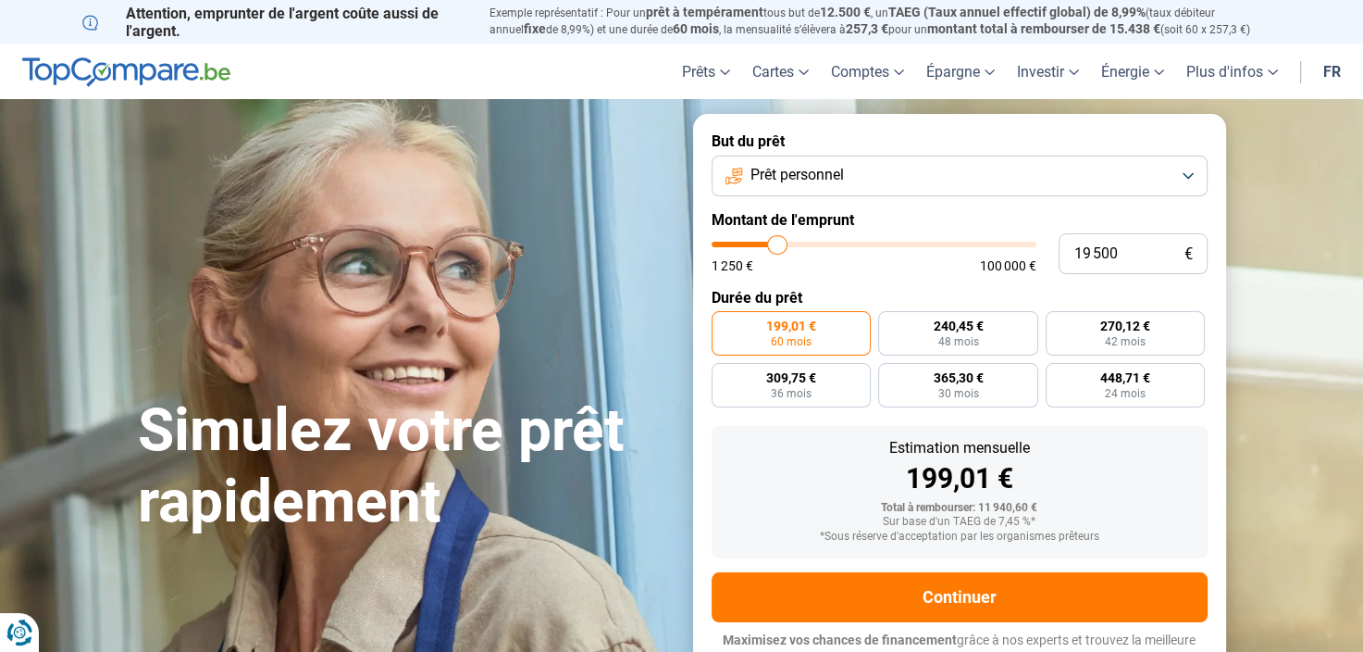
type input "19500"
click at [777, 247] on input "range" at bounding box center [874, 245] width 325 height 6
radio input "false"
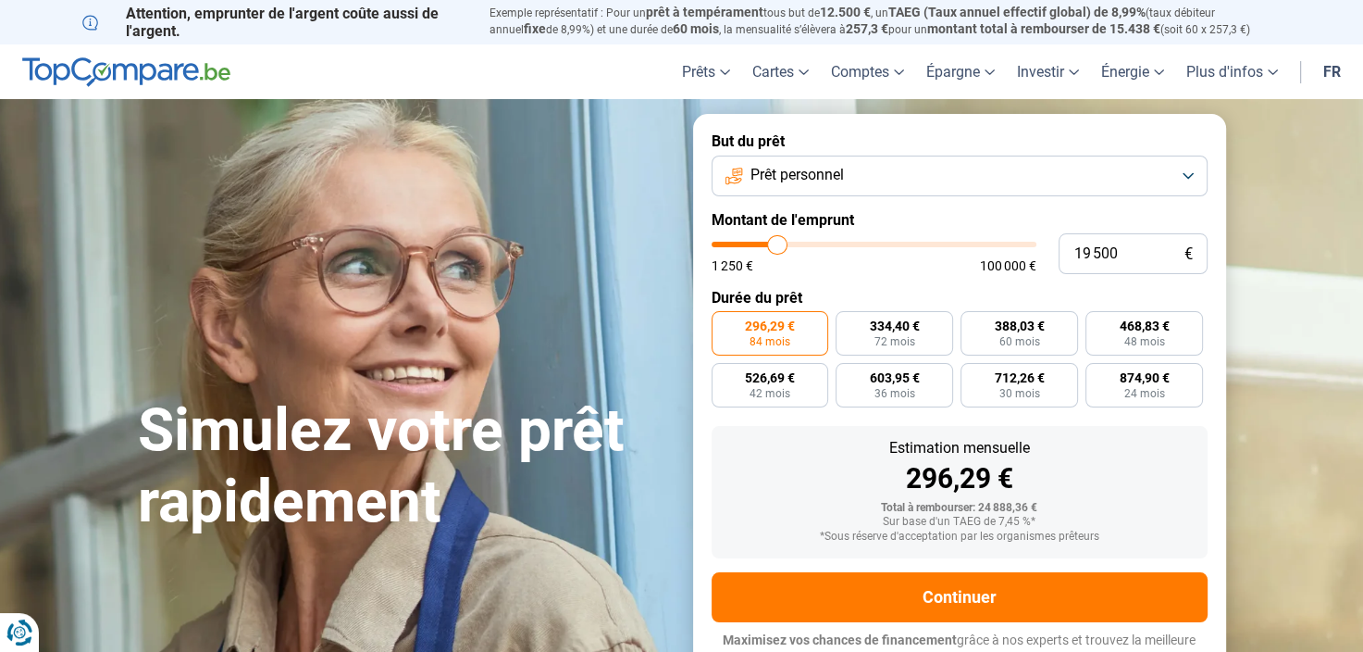
scroll to position [17, 0]
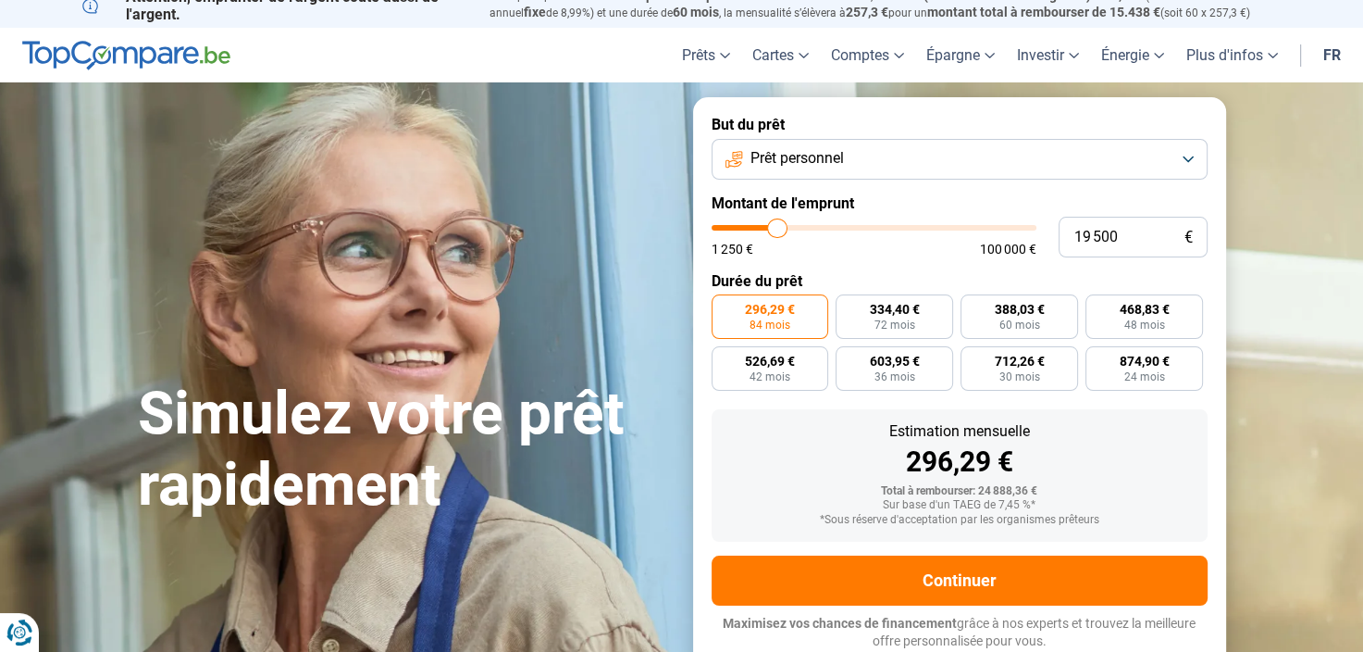
click at [783, 225] on input "range" at bounding box center [874, 228] width 325 height 6
type input "18 750"
type input "18750"
click at [776, 227] on input "range" at bounding box center [874, 228] width 325 height 6
type input "19 250"
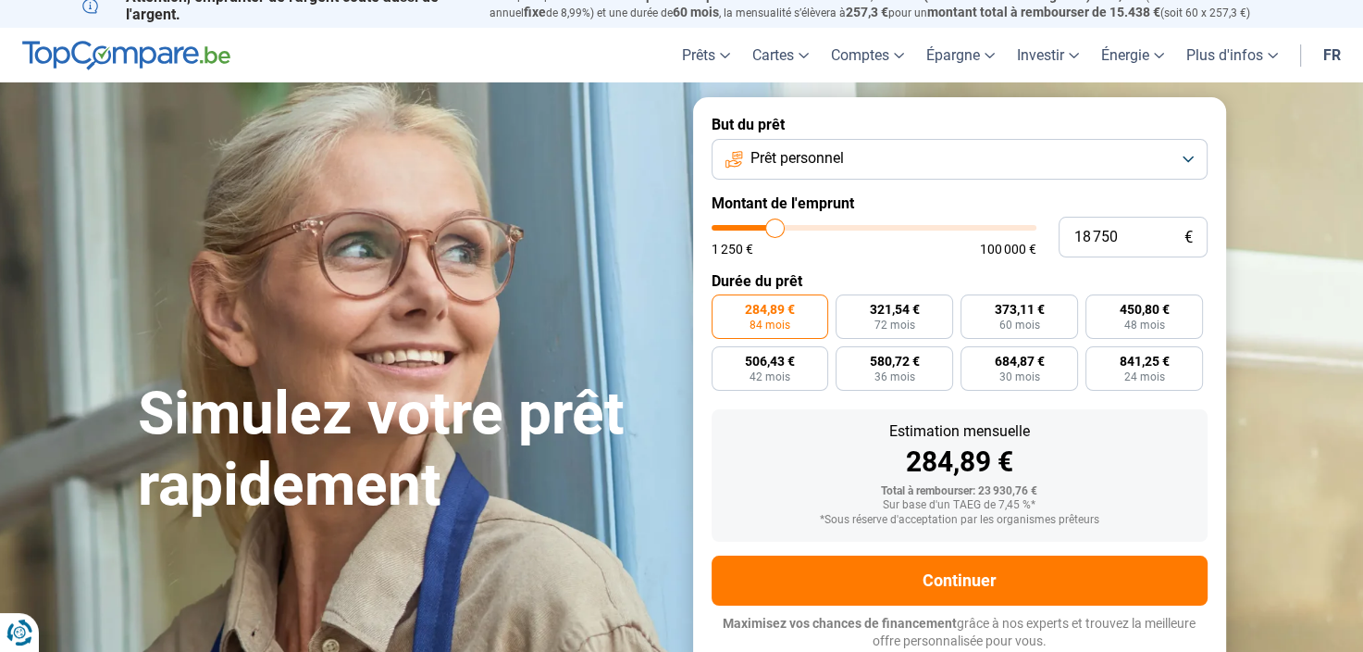
type input "19250"
type input "20 000"
type input "20000"
type input "20 250"
type input "20250"
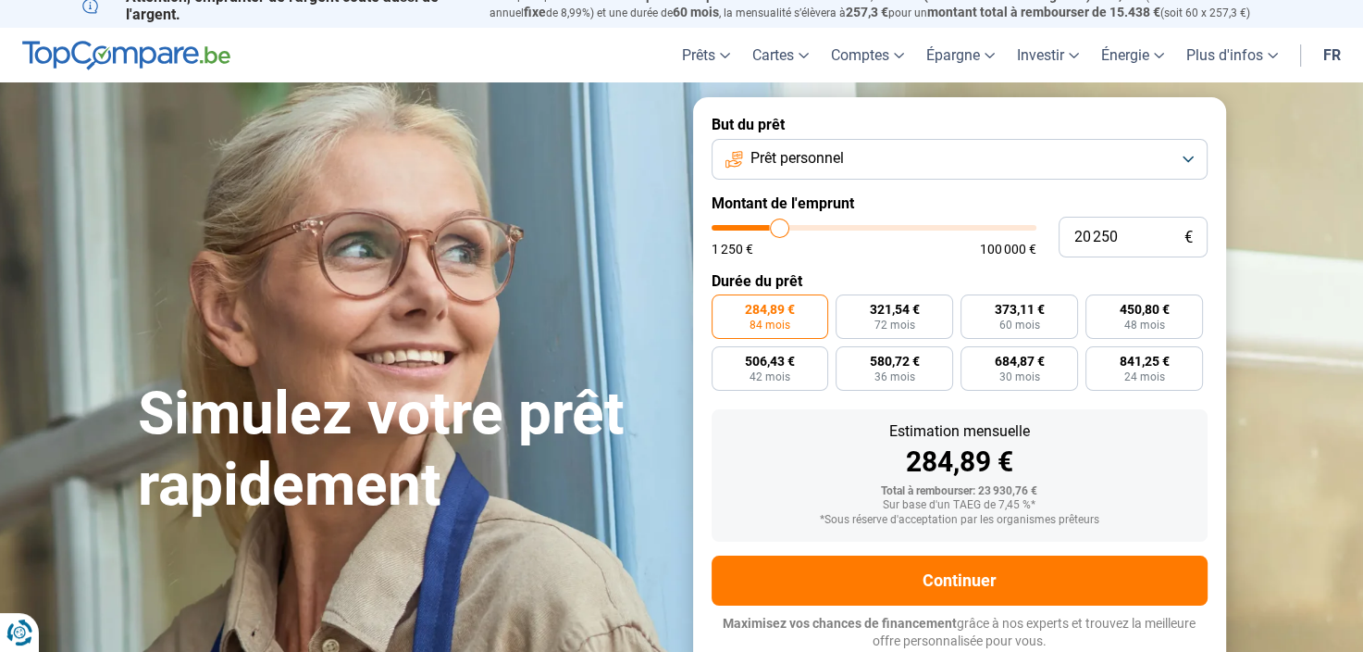
type input "20 750"
type input "20750"
type input "21 000"
type input "21000"
type input "21 250"
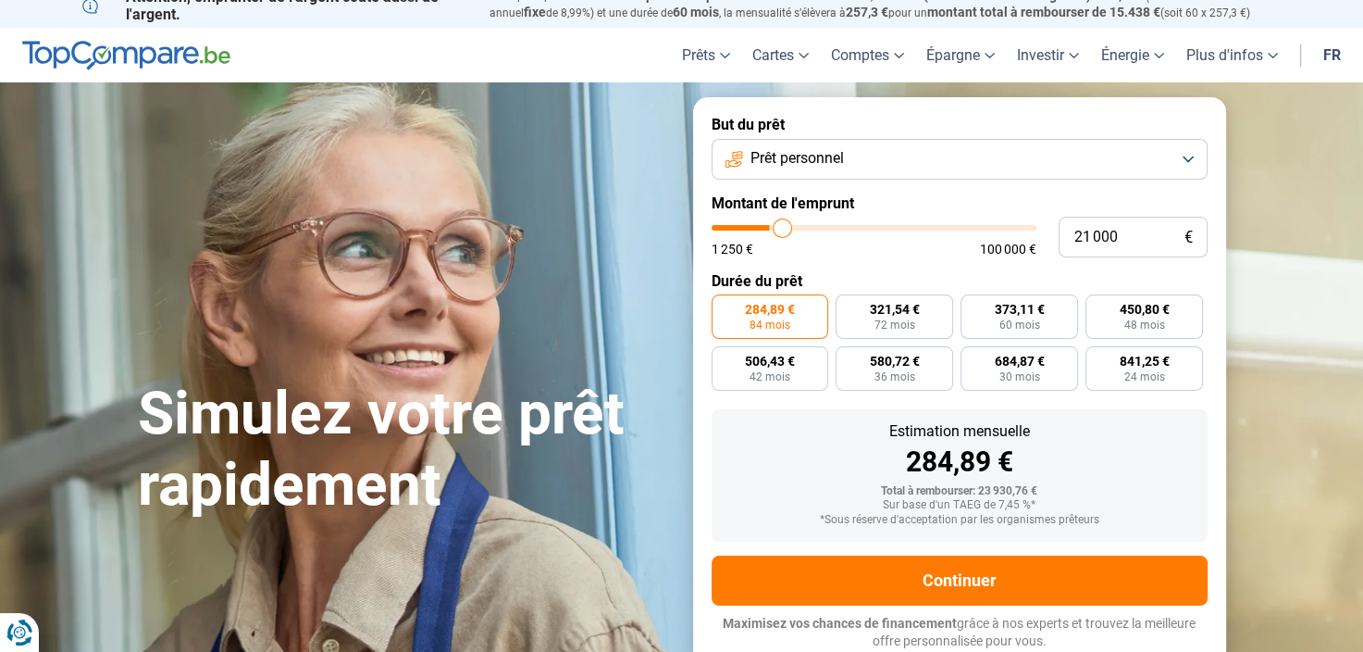
type input "21250"
type input "21 500"
type input "21500"
type input "22 000"
type input "22000"
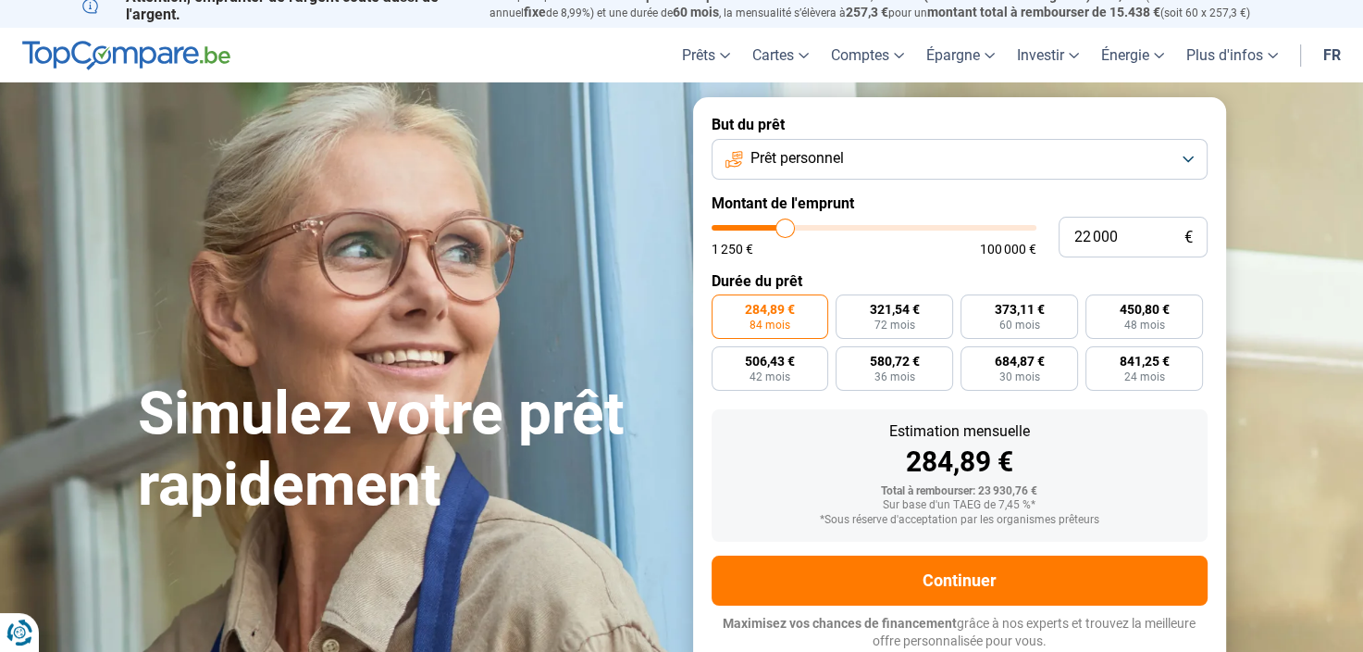
type input "21 500"
click at [778, 227] on input "range" at bounding box center [874, 228] width 325 height 6
